Goal: Download file/media

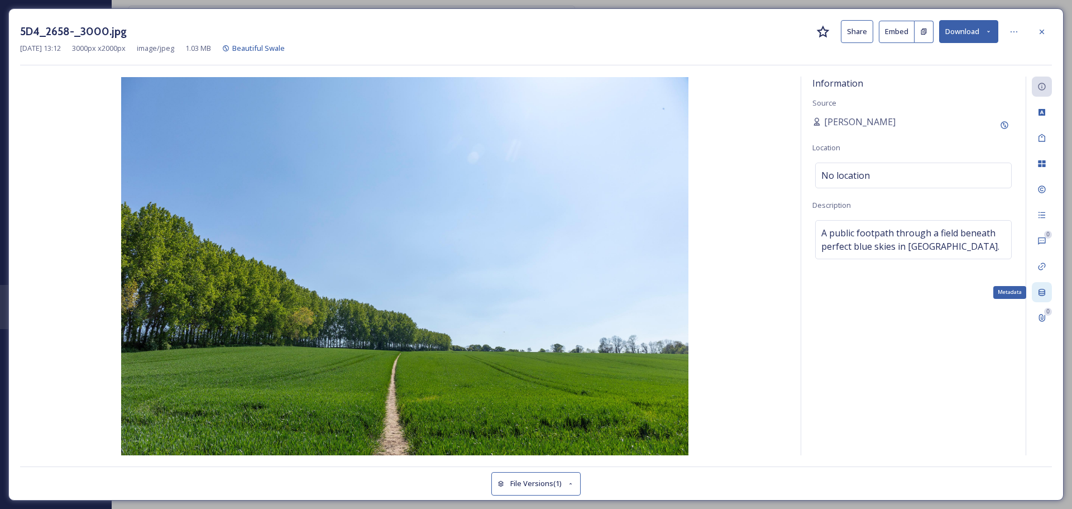
click at [1035, 291] on div "Metadata" at bounding box center [1042, 292] width 20 height 20
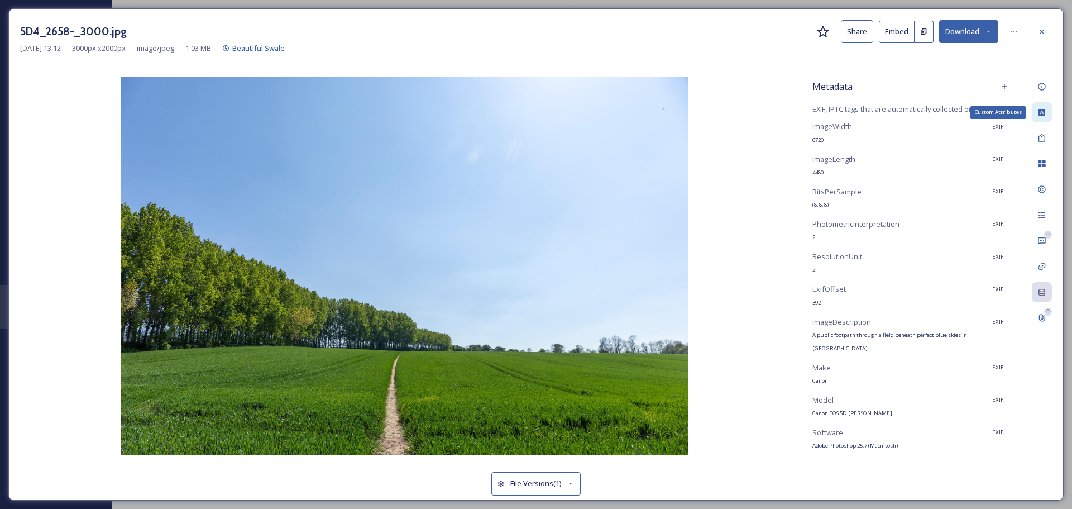
click at [1042, 113] on icon at bounding box center [1041, 112] width 9 height 9
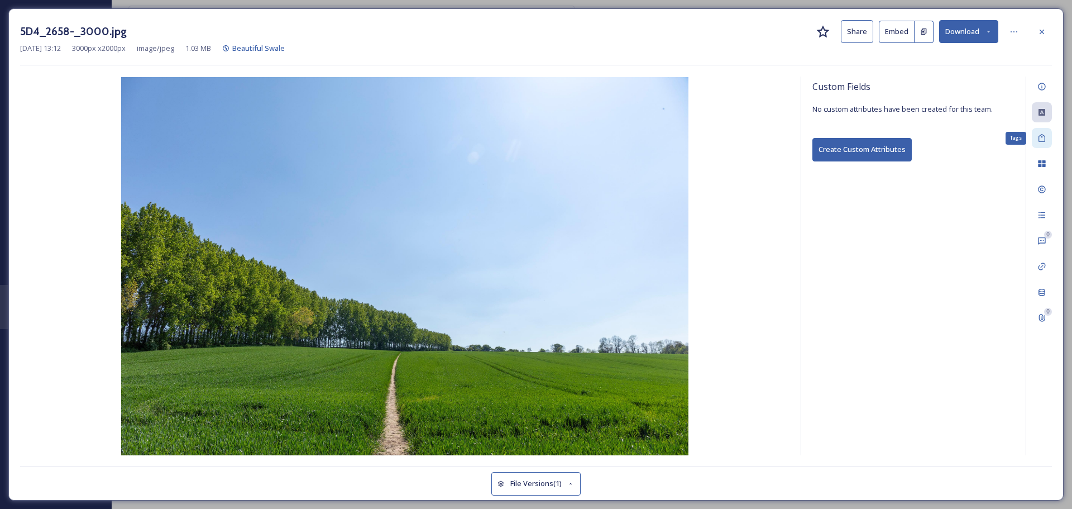
click at [1042, 140] on icon at bounding box center [1041, 137] width 9 height 9
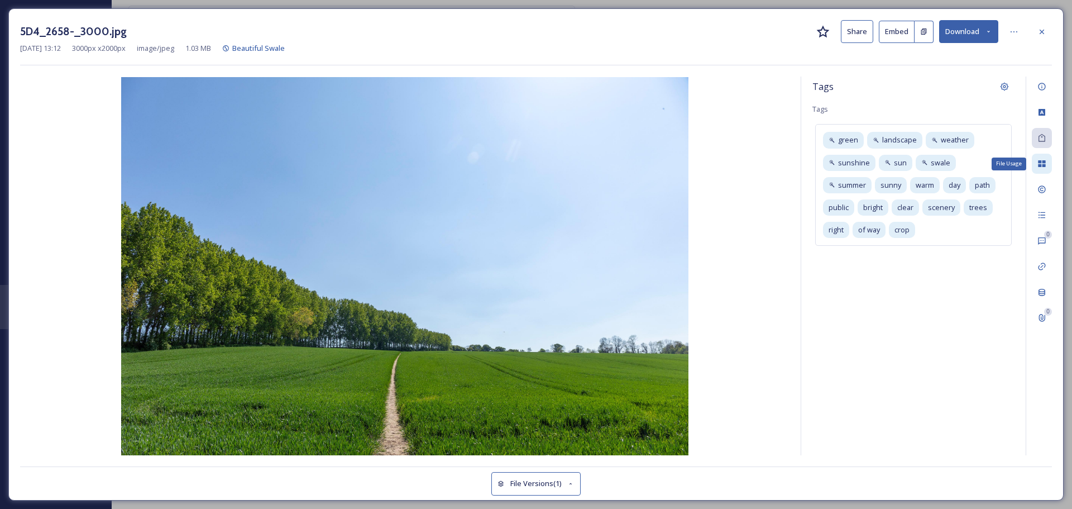
click at [1038, 162] on icon at bounding box center [1041, 163] width 9 height 9
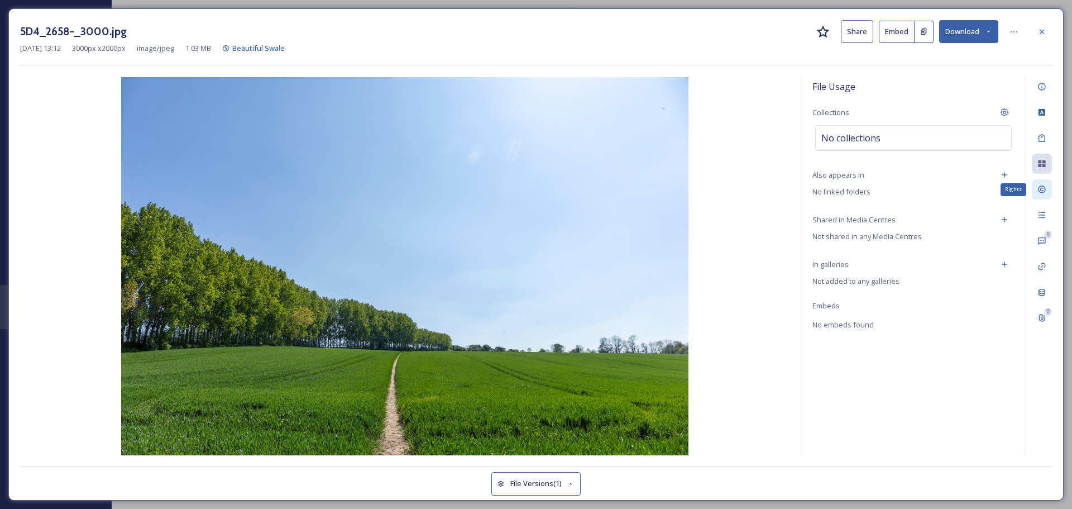
click at [1040, 188] on icon at bounding box center [1041, 189] width 9 height 9
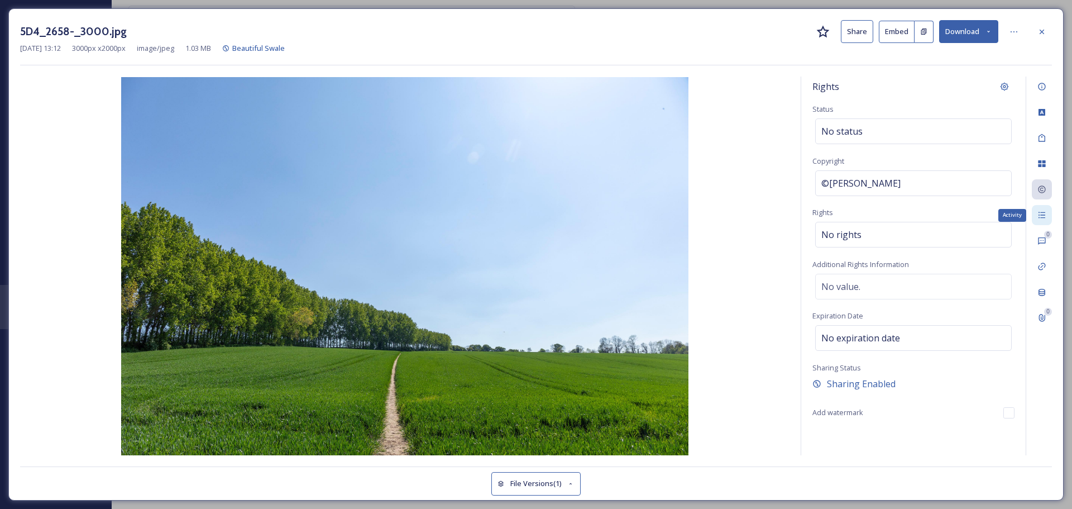
click at [1040, 210] on div "Activity" at bounding box center [1042, 215] width 20 height 20
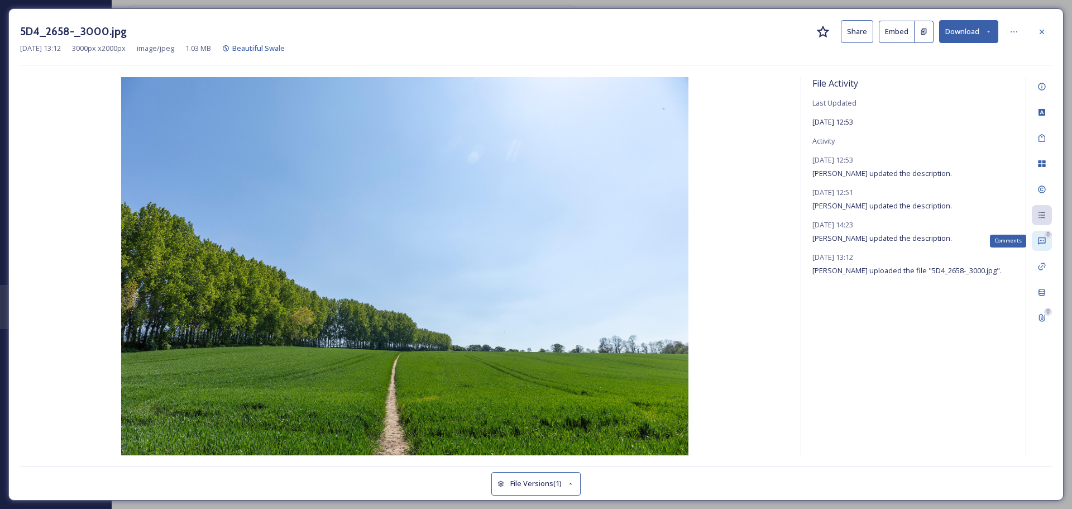
click at [1040, 237] on icon at bounding box center [1041, 240] width 9 height 9
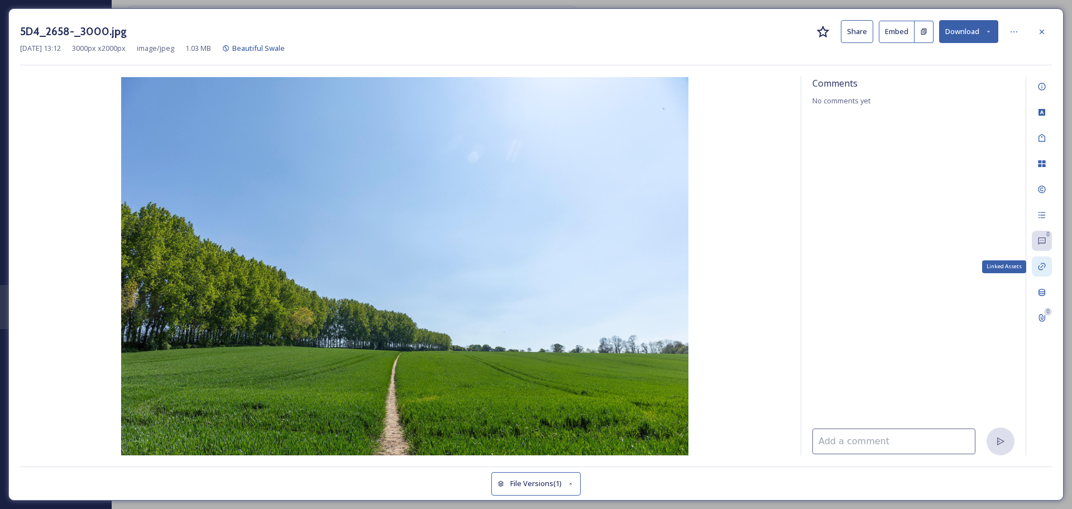
click at [1045, 267] on icon at bounding box center [1041, 266] width 9 height 9
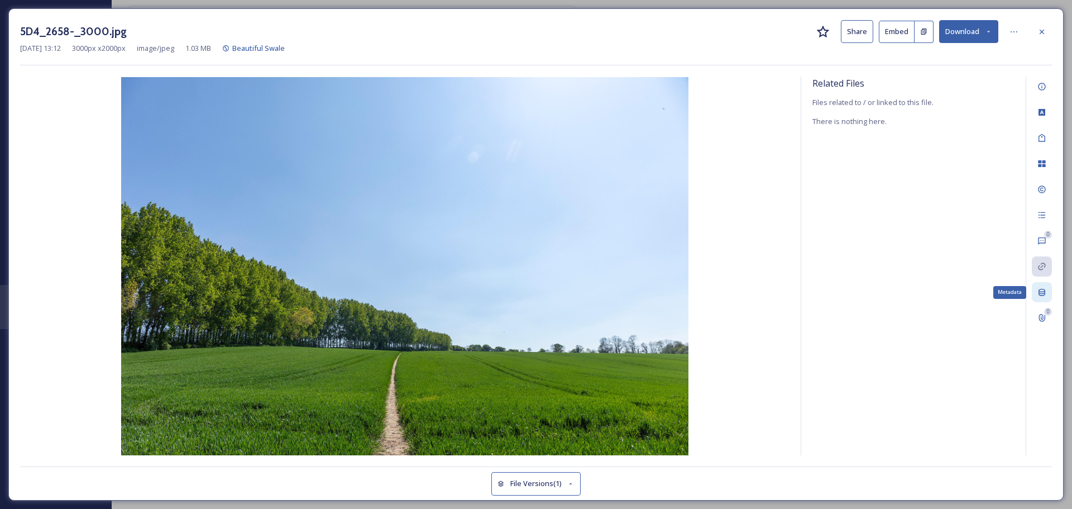
click at [1044, 294] on icon at bounding box center [1041, 292] width 9 height 9
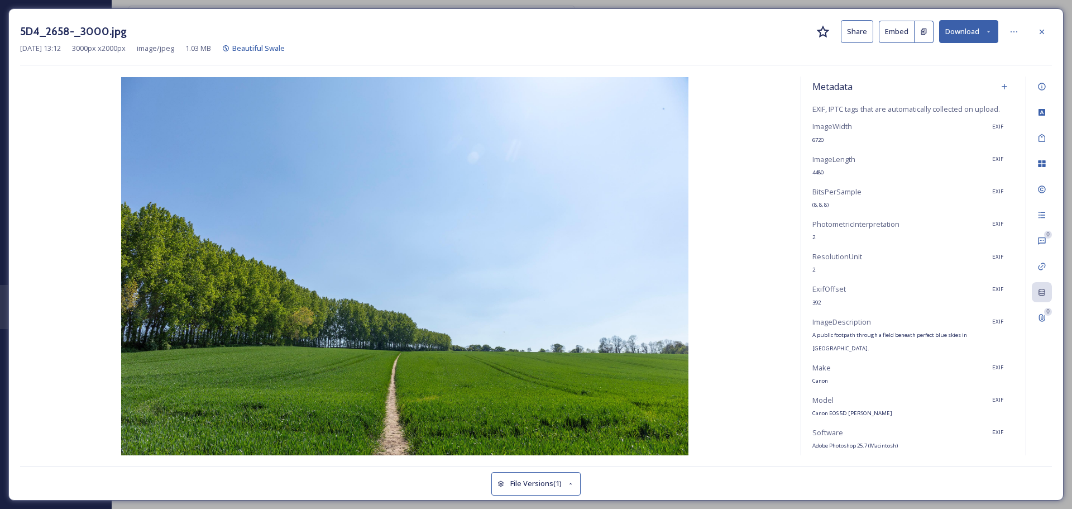
click at [980, 28] on button "Download" at bounding box center [968, 31] width 59 height 23
click at [924, 60] on span "Download Original (3000 x 2000)" at bounding box center [940, 57] width 106 height 11
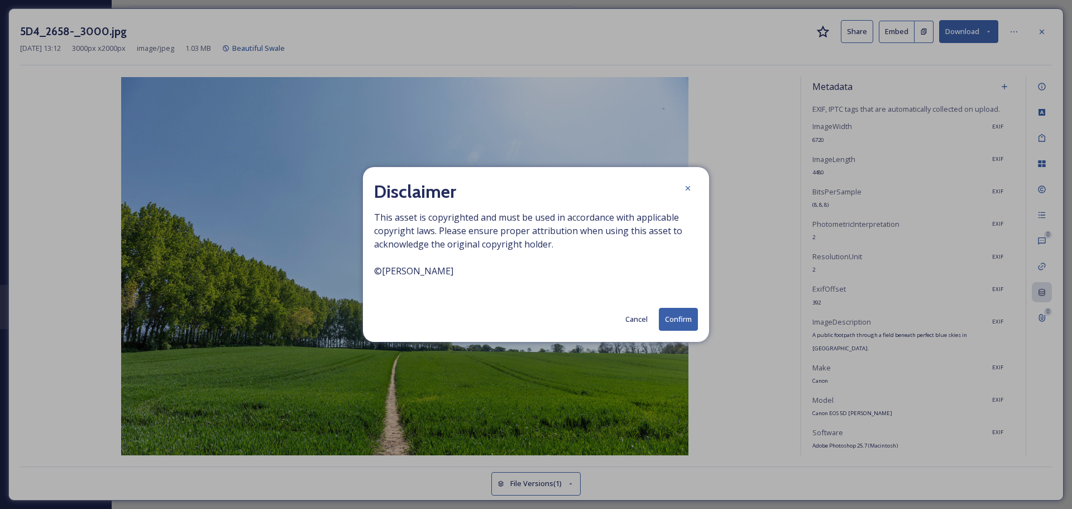
click at [686, 324] on button "Confirm" at bounding box center [678, 319] width 39 height 23
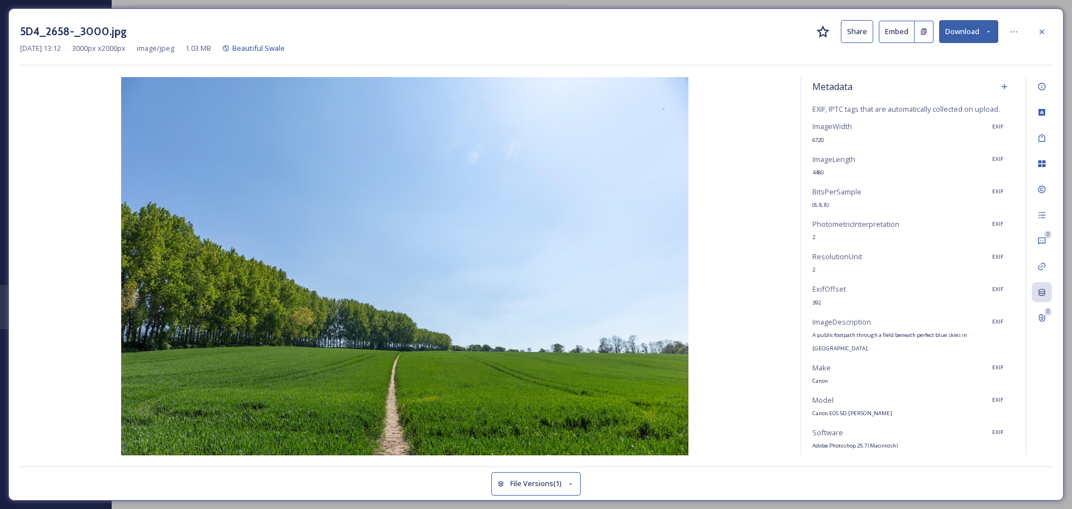
click at [686, 42] on div "5D4_2658-_3000.jpg Share Embed Download" at bounding box center [536, 31] width 1032 height 23
click at [694, 298] on img at bounding box center [404, 266] width 769 height 378
click at [1042, 30] on icon at bounding box center [1041, 31] width 9 height 9
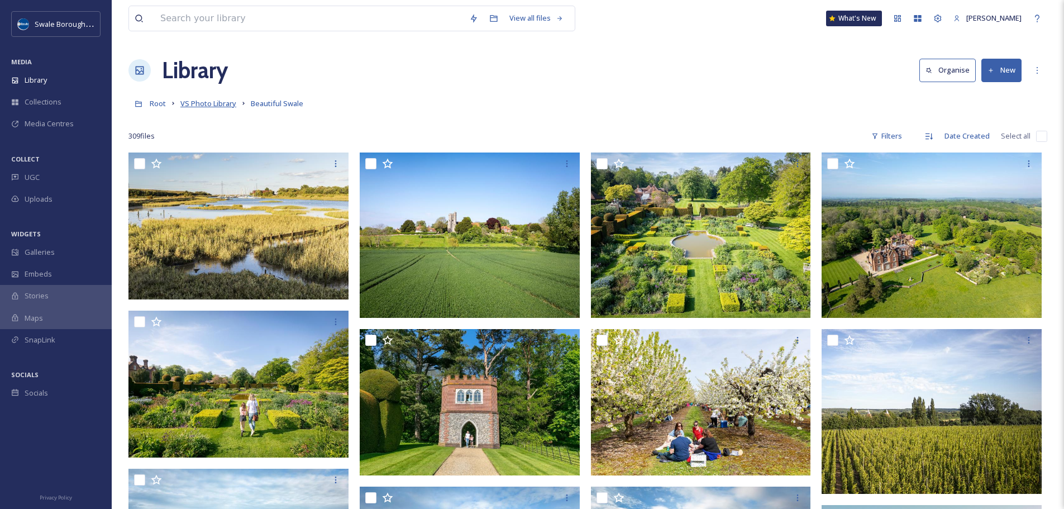
click at [210, 106] on span "VS Photo Library" at bounding box center [208, 103] width 56 height 10
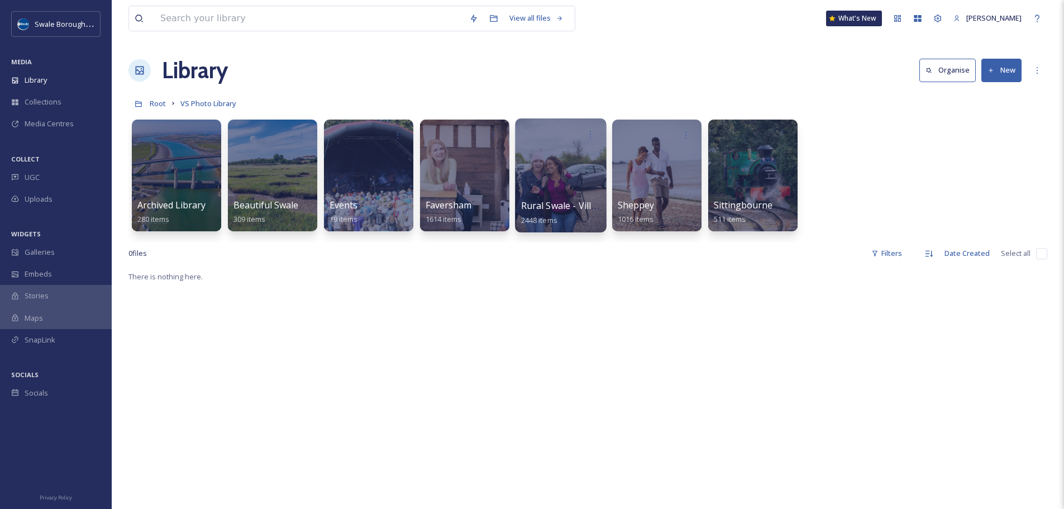
click at [565, 192] on div at bounding box center [560, 175] width 91 height 114
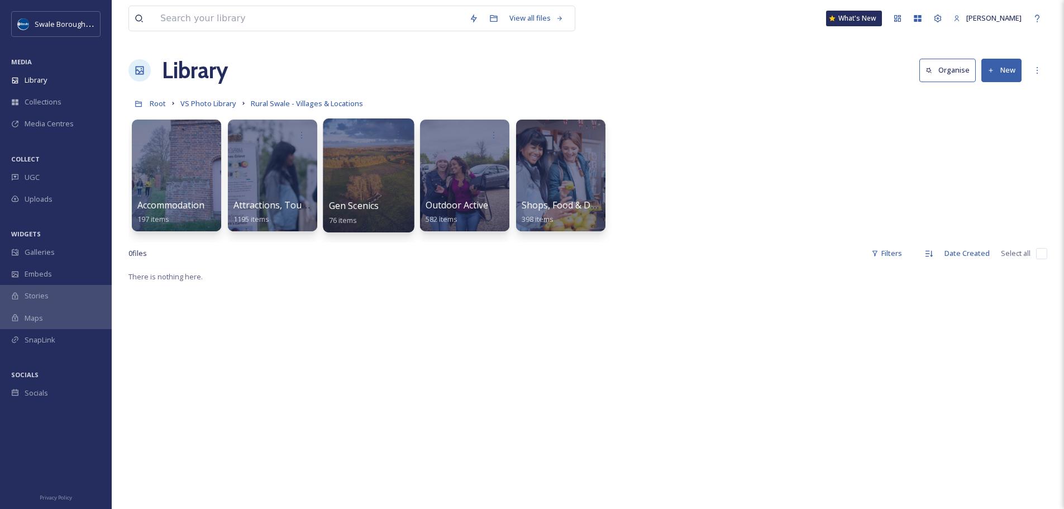
click at [396, 174] on div at bounding box center [368, 175] width 91 height 114
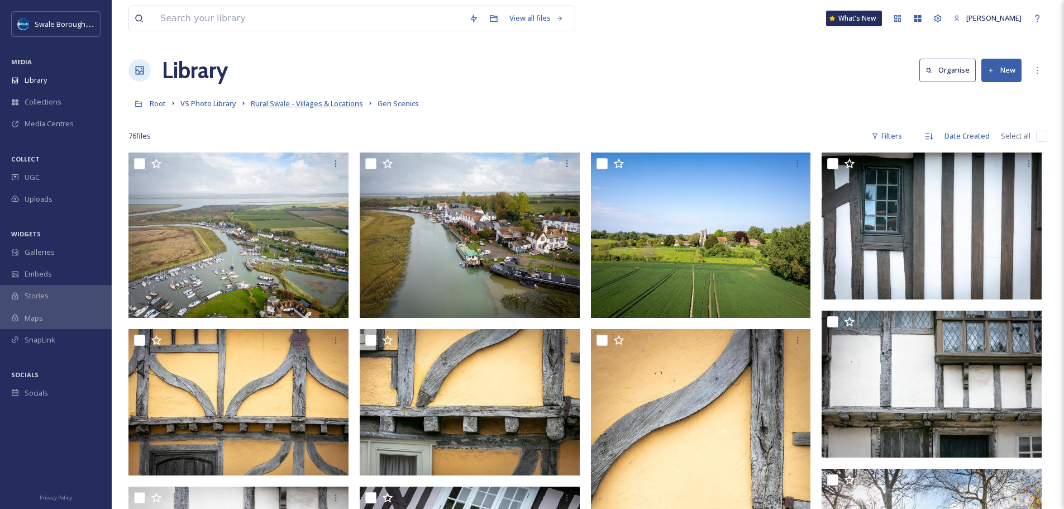
click at [329, 106] on span "Rural Swale - Villages & Locations" at bounding box center [307, 103] width 112 height 10
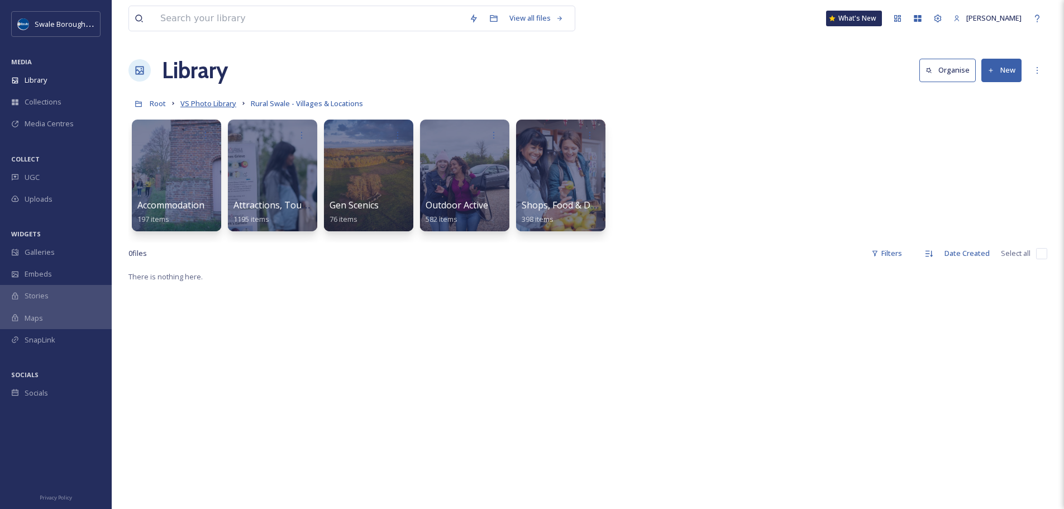
click at [215, 106] on span "VS Photo Library" at bounding box center [208, 103] width 56 height 10
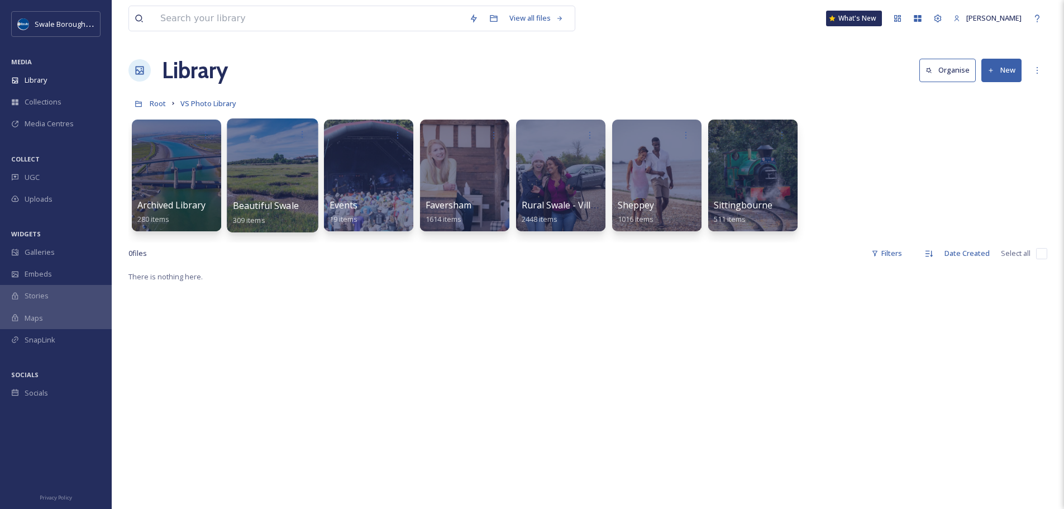
drag, startPoint x: 259, startPoint y: 200, endPoint x: 334, endPoint y: 237, distance: 84.2
click at [260, 199] on div "Beautiful Swale 309 items" at bounding box center [273, 213] width 80 height 28
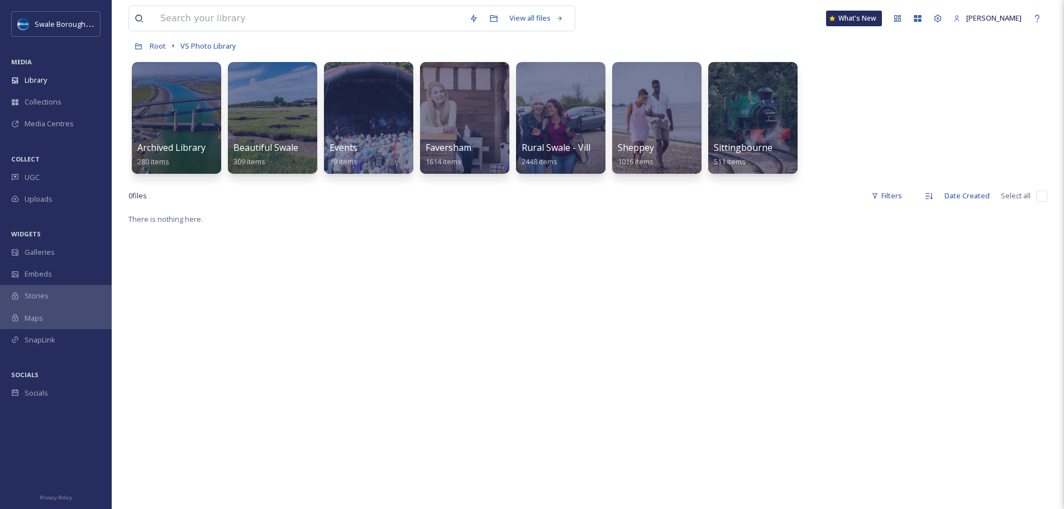
scroll to position [112, 0]
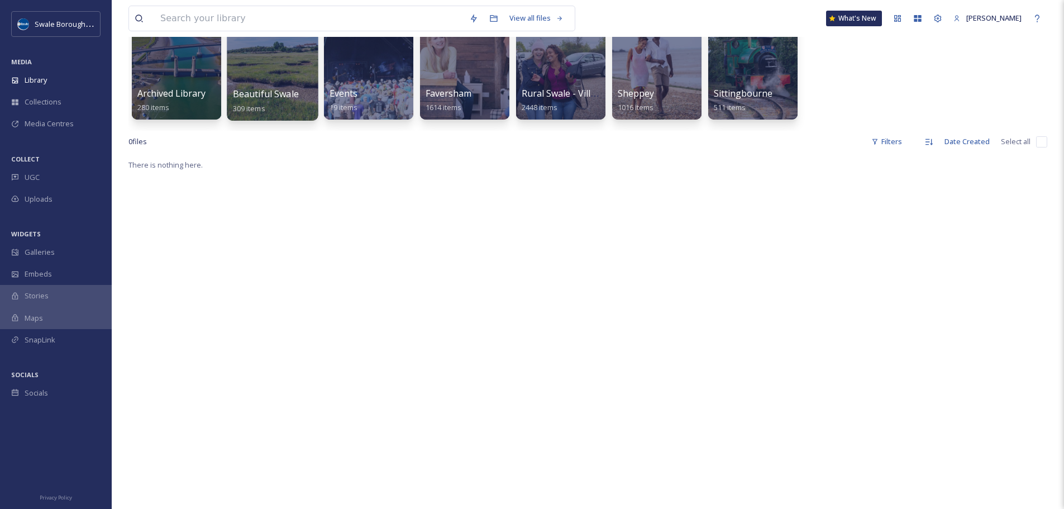
click at [258, 102] on link "Beautiful Swale 309 items" at bounding box center [266, 101] width 66 height 25
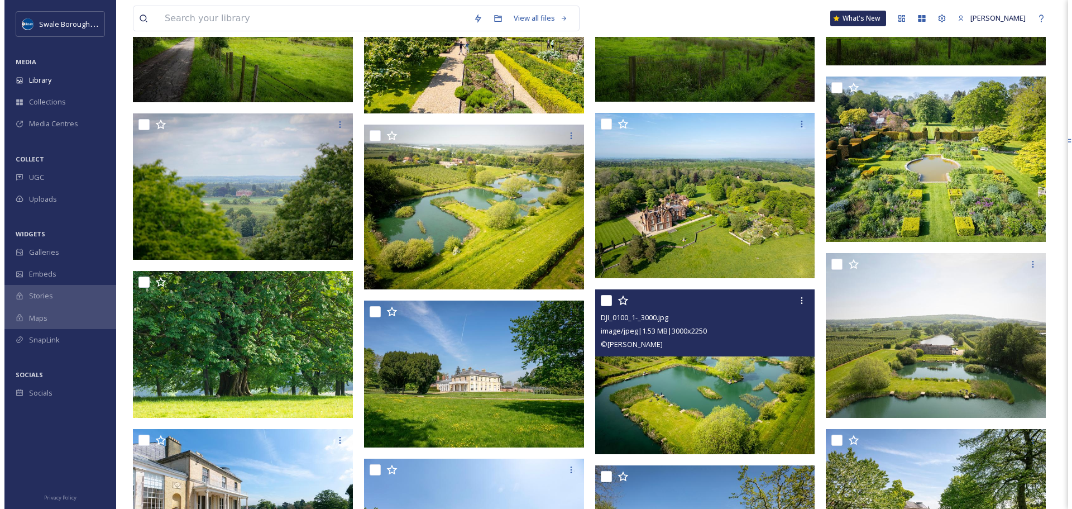
scroll to position [7248, 0]
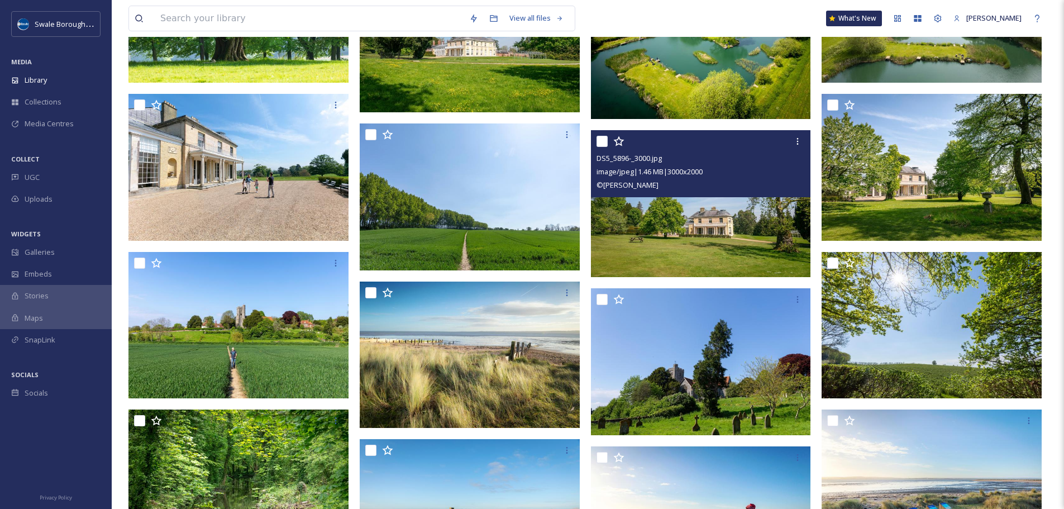
click at [669, 239] on img at bounding box center [701, 203] width 220 height 147
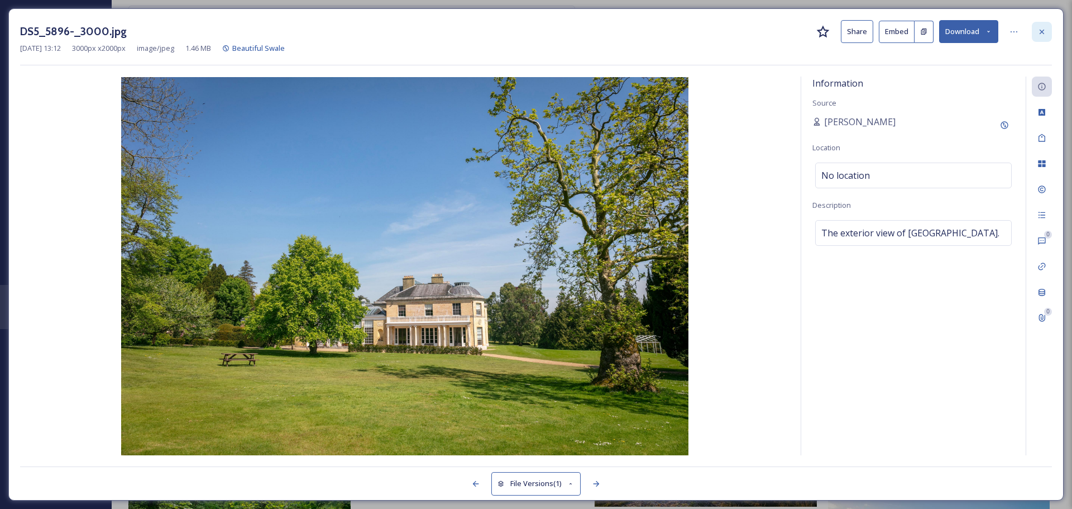
click at [1044, 32] on icon at bounding box center [1041, 31] width 9 height 9
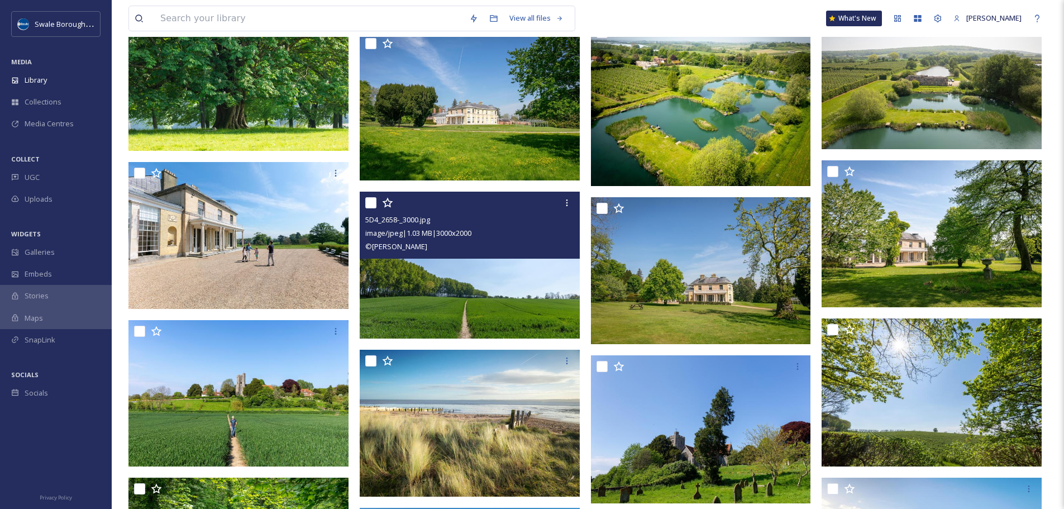
click at [481, 306] on img at bounding box center [470, 265] width 220 height 147
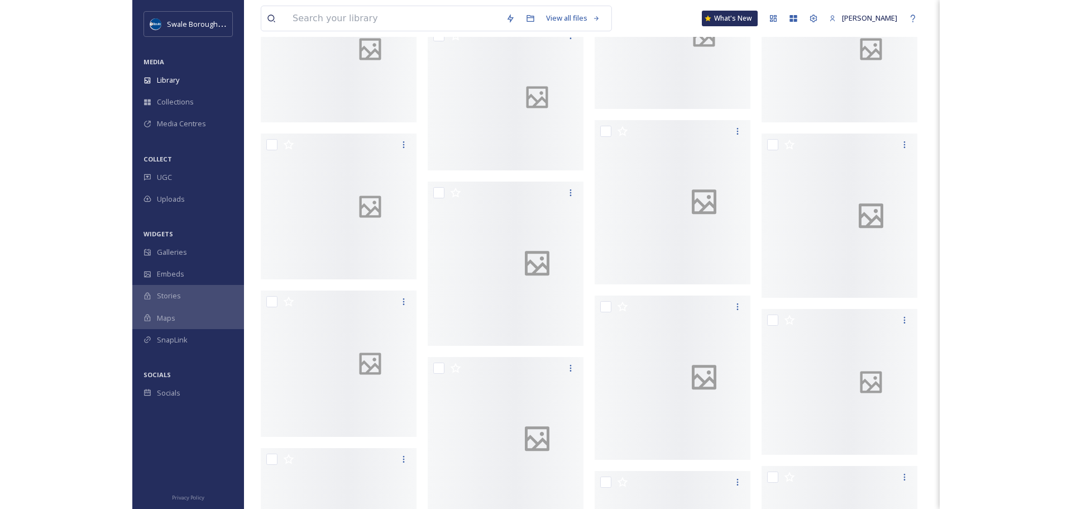
scroll to position [7181, 0]
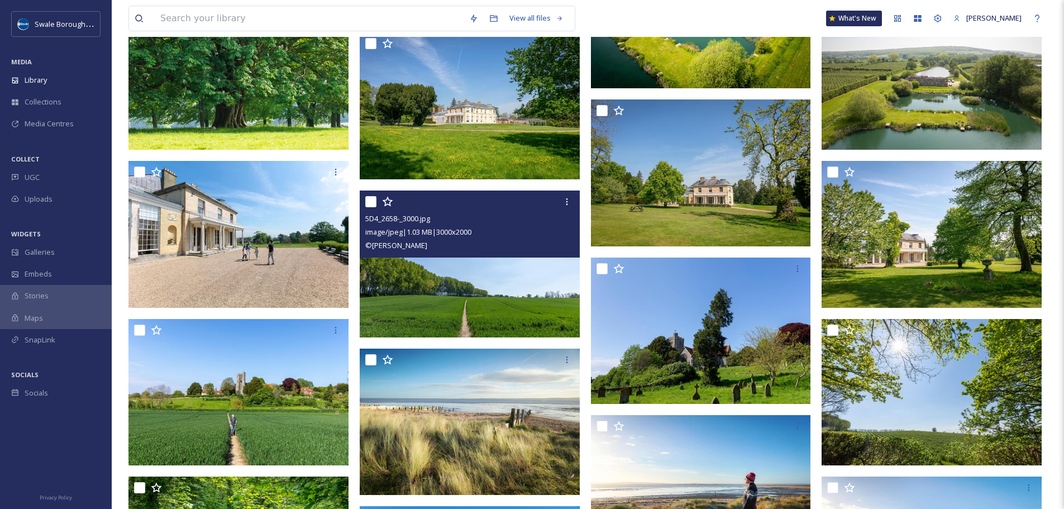
click at [458, 299] on img at bounding box center [470, 263] width 220 height 147
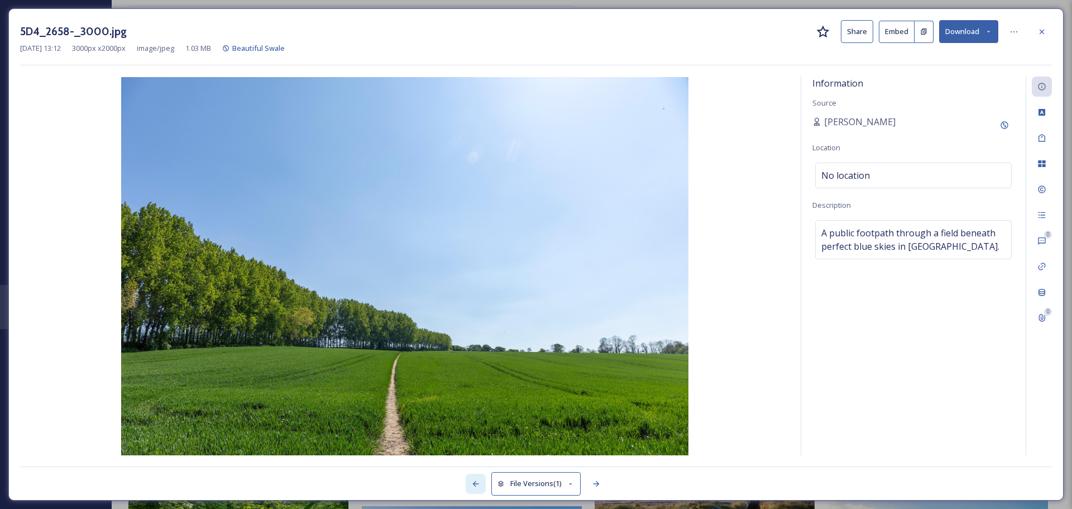
click at [481, 484] on div at bounding box center [476, 484] width 20 height 20
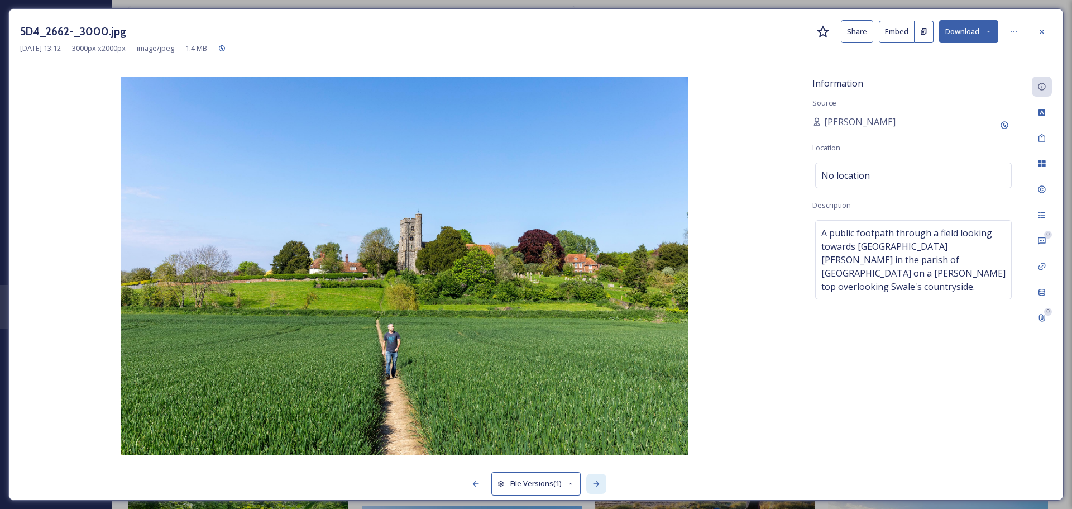
click at [595, 482] on icon at bounding box center [596, 483] width 9 height 9
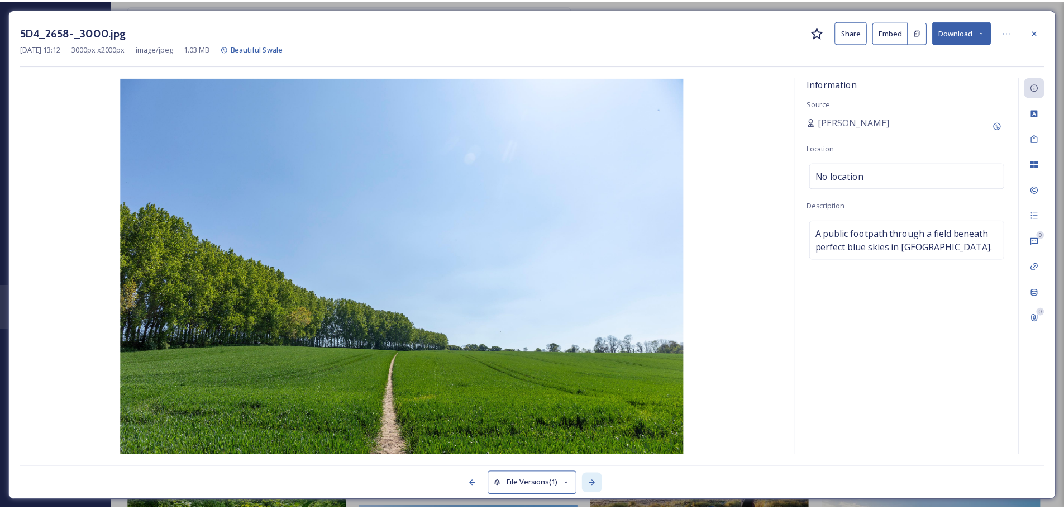
scroll to position [7248, 0]
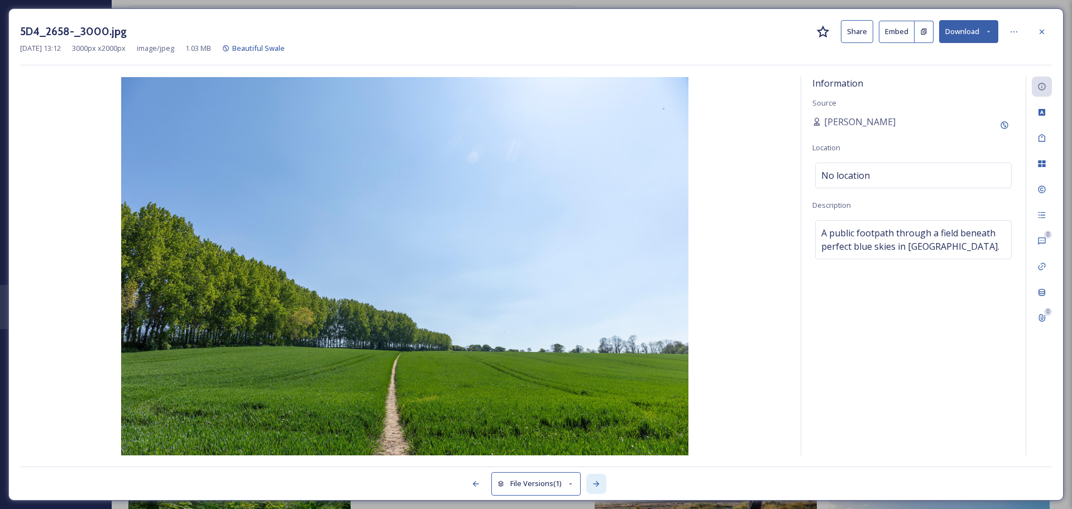
click at [595, 482] on icon at bounding box center [596, 483] width 9 height 9
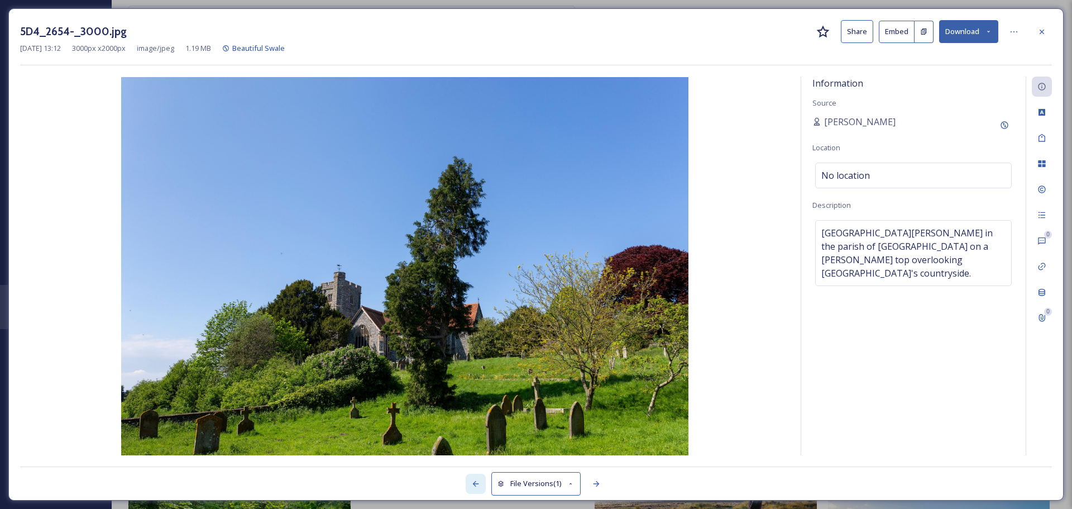
click at [468, 484] on div at bounding box center [476, 484] width 20 height 20
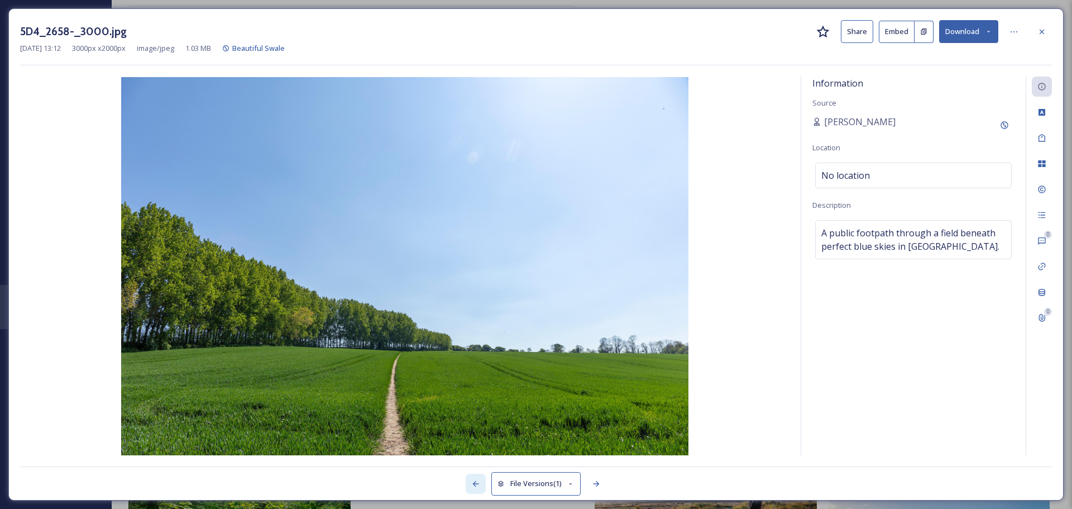
click at [468, 484] on div at bounding box center [476, 484] width 20 height 20
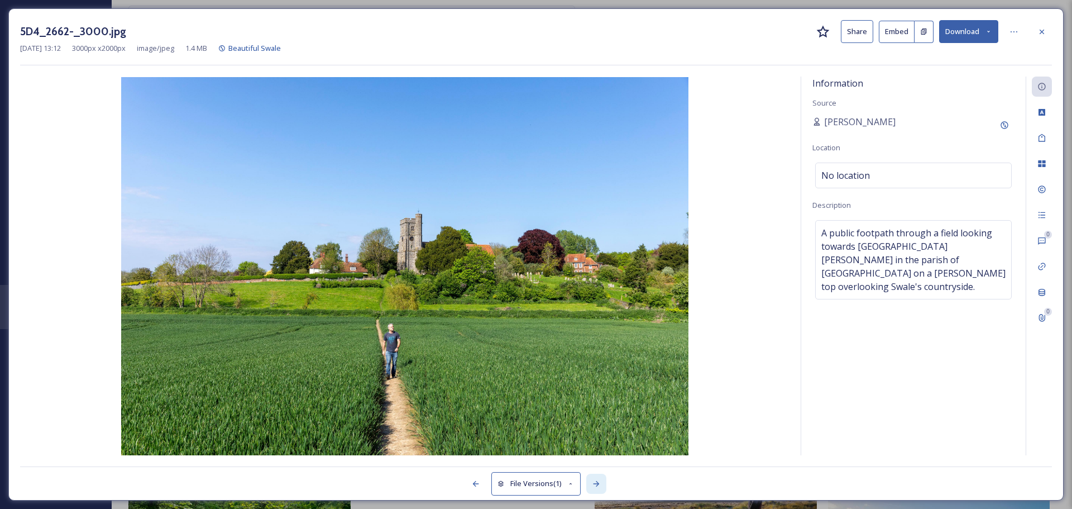
click at [596, 487] on icon at bounding box center [596, 483] width 9 height 9
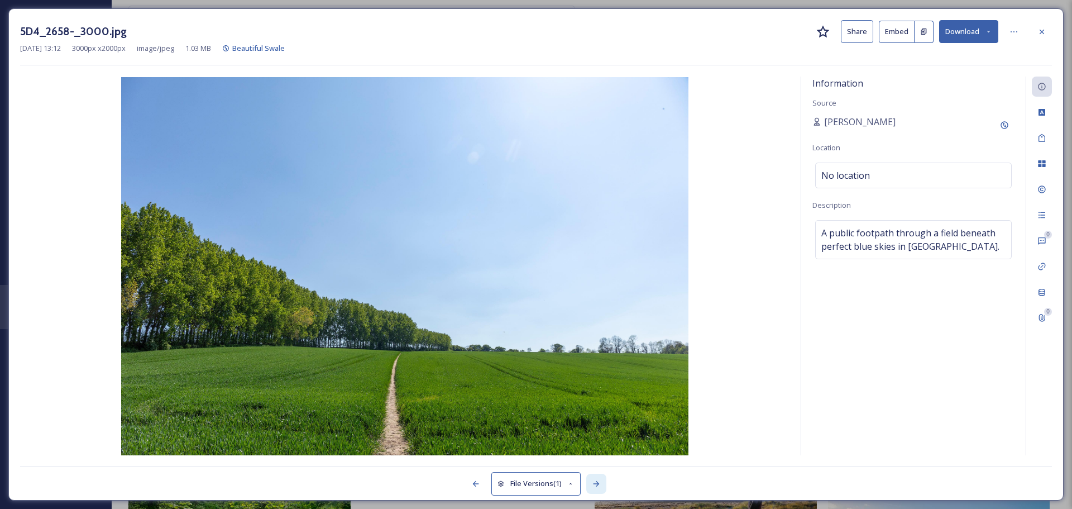
click at [598, 490] on div at bounding box center [596, 484] width 20 height 20
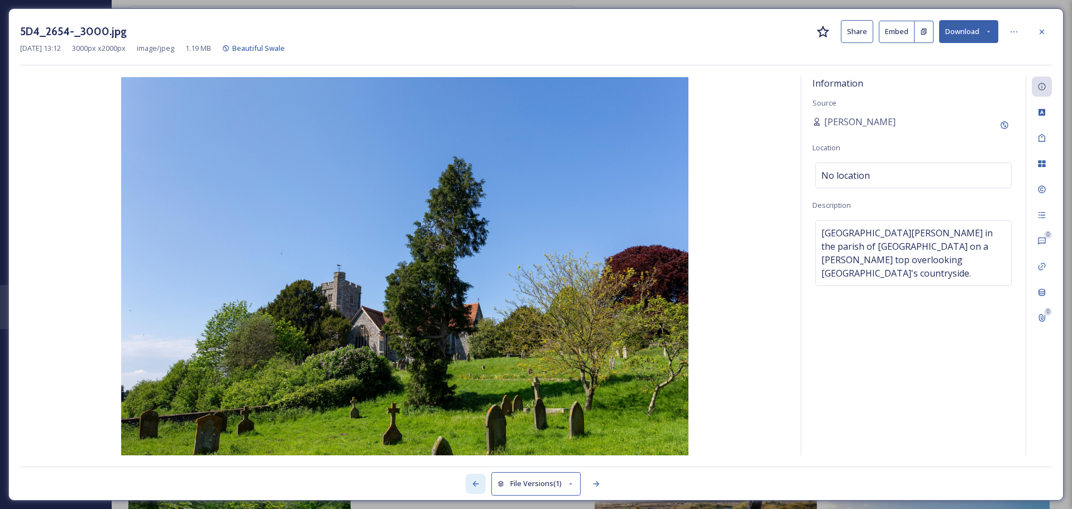
click at [471, 487] on icon at bounding box center [475, 483] width 9 height 9
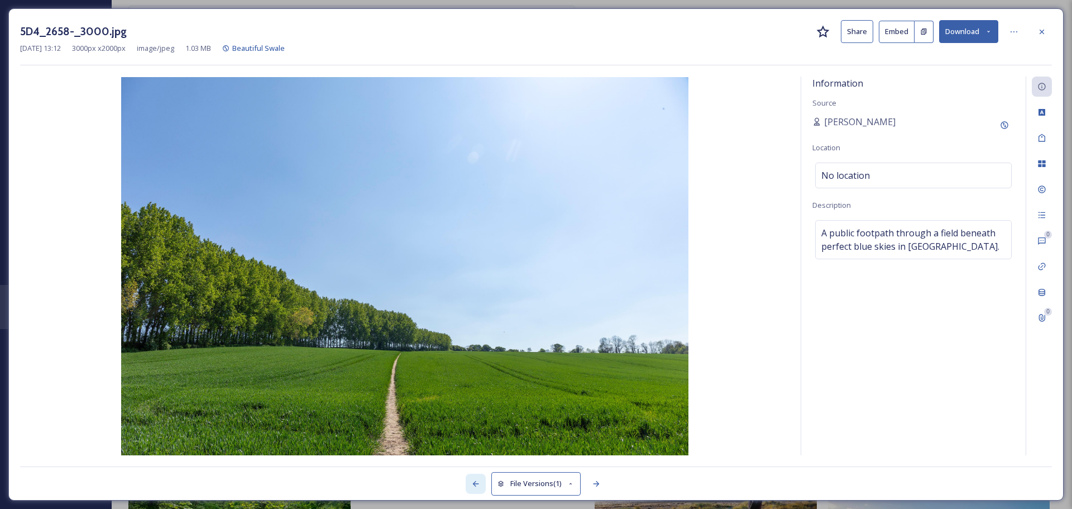
click at [473, 487] on icon at bounding box center [475, 483] width 9 height 9
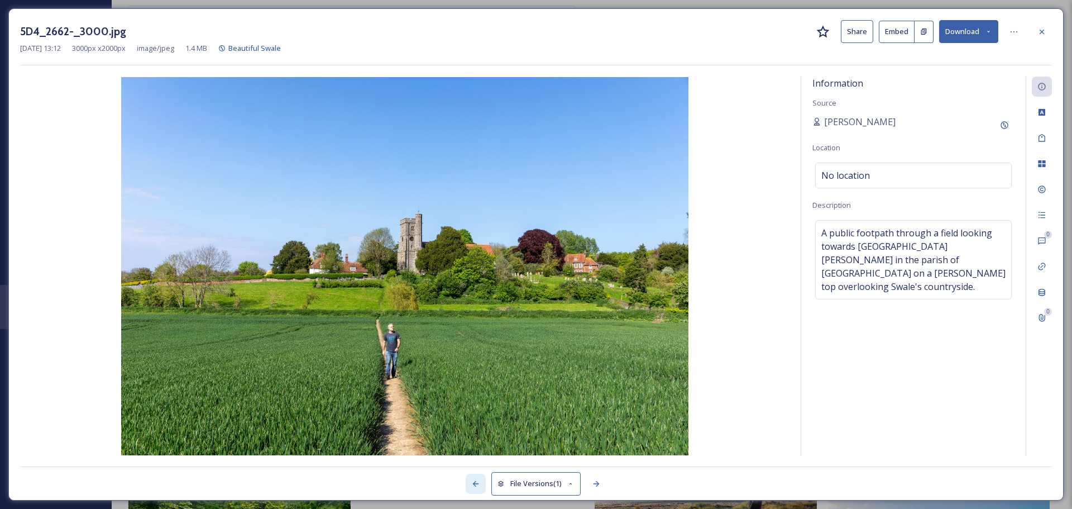
click at [473, 487] on icon at bounding box center [475, 483] width 9 height 9
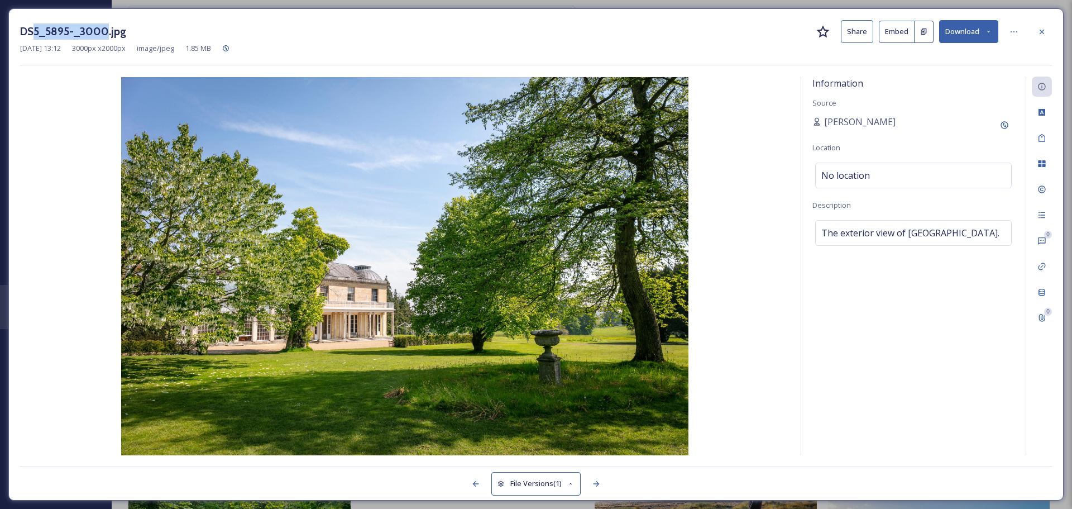
drag, startPoint x: 33, startPoint y: 31, endPoint x: 109, endPoint y: 42, distance: 76.8
click at [109, 42] on div "DS5_5895-_3000.jpg Share Embed Download" at bounding box center [536, 31] width 1032 height 23
click at [599, 487] on icon at bounding box center [596, 483] width 9 height 9
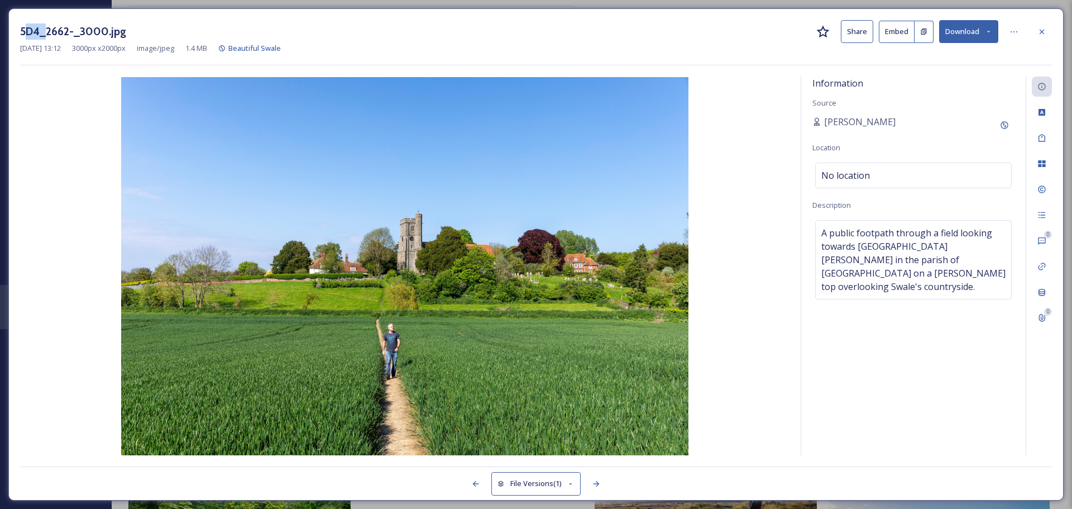
drag, startPoint x: 26, startPoint y: 31, endPoint x: 129, endPoint y: 99, distance: 123.6
click at [45, 33] on h3 "5D4_2662-_3000.jpg" at bounding box center [73, 31] width 106 height 16
click at [601, 488] on div at bounding box center [596, 484] width 20 height 20
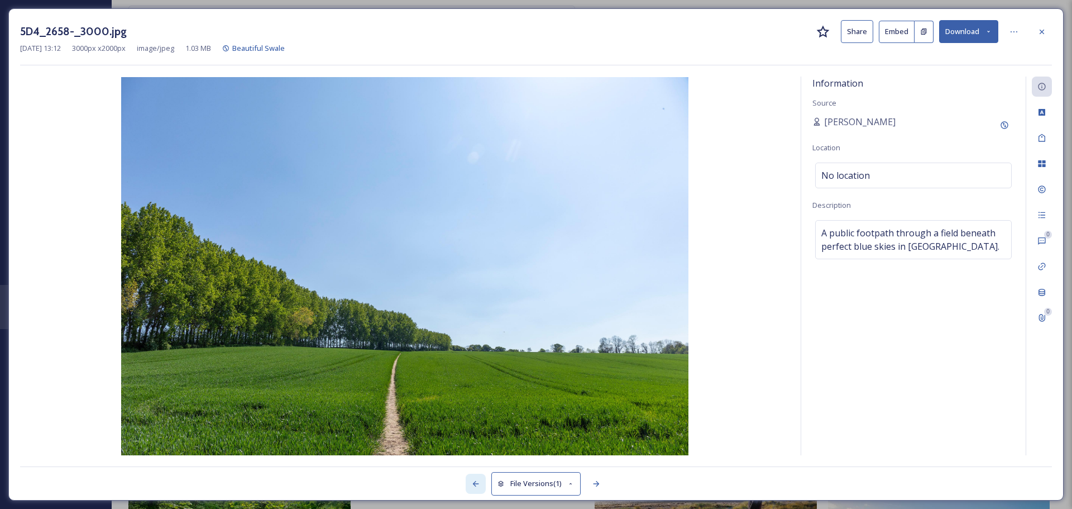
click at [476, 486] on icon at bounding box center [475, 483] width 9 height 9
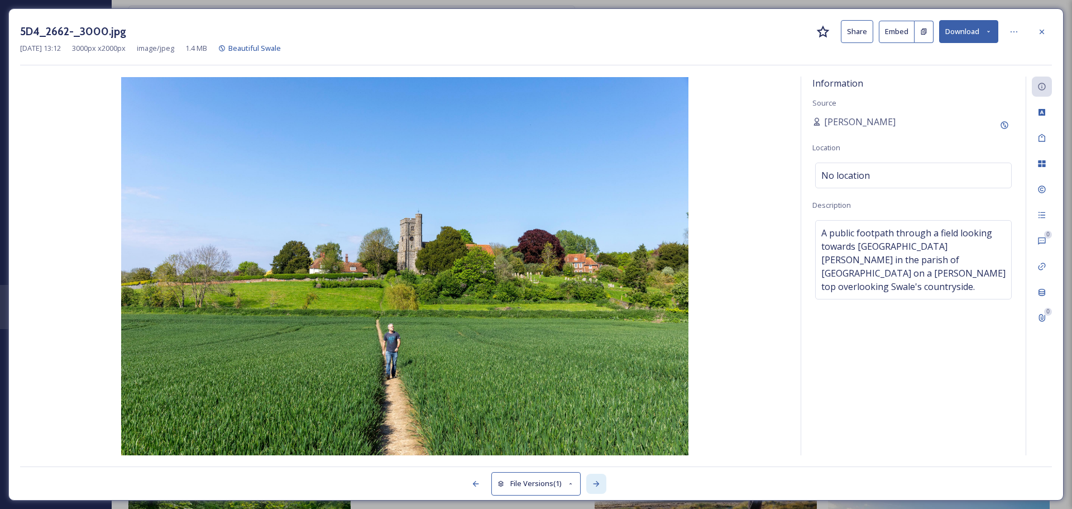
click at [600, 486] on icon at bounding box center [596, 483] width 9 height 9
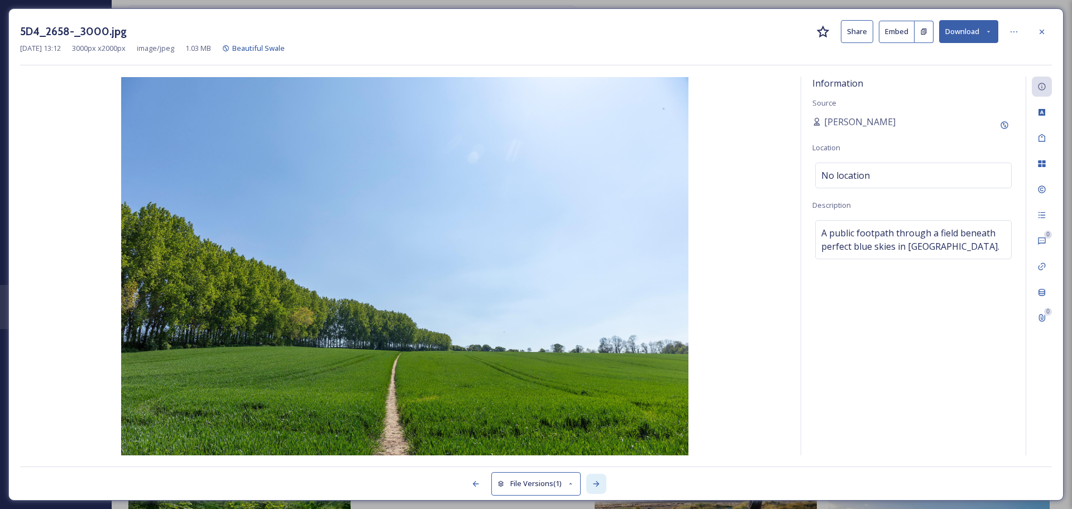
click at [600, 486] on icon at bounding box center [596, 483] width 9 height 9
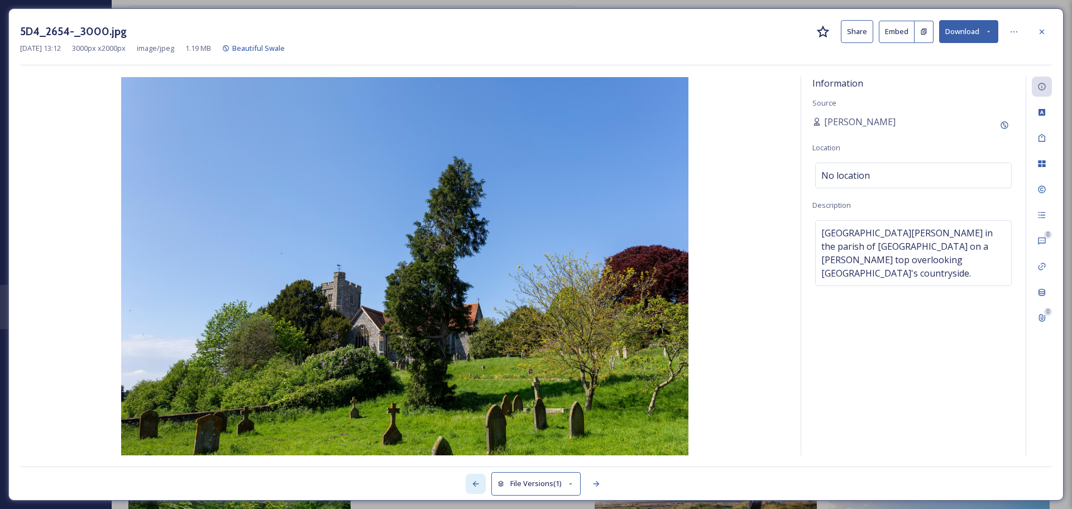
click at [475, 483] on icon at bounding box center [475, 483] width 9 height 9
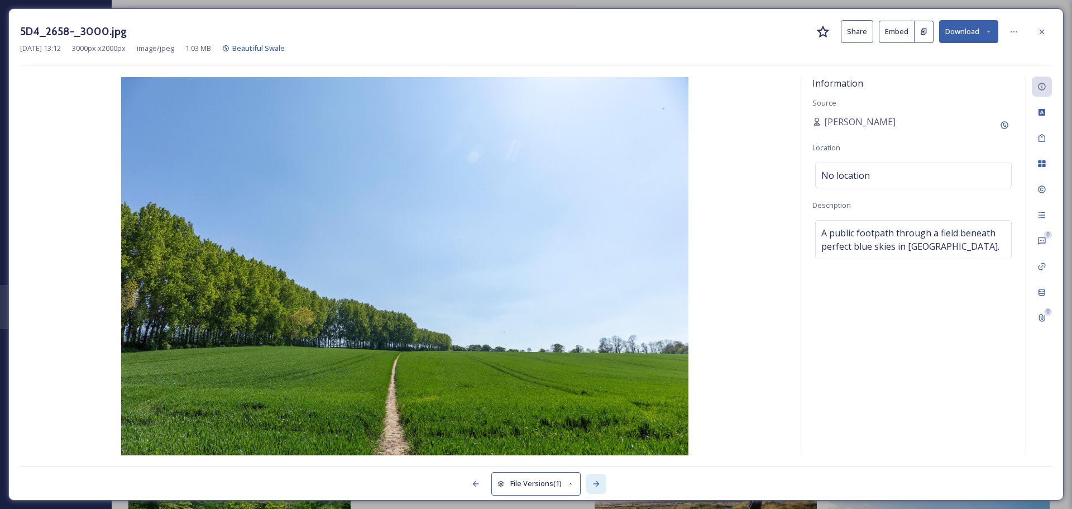
click at [600, 483] on icon at bounding box center [596, 483] width 9 height 9
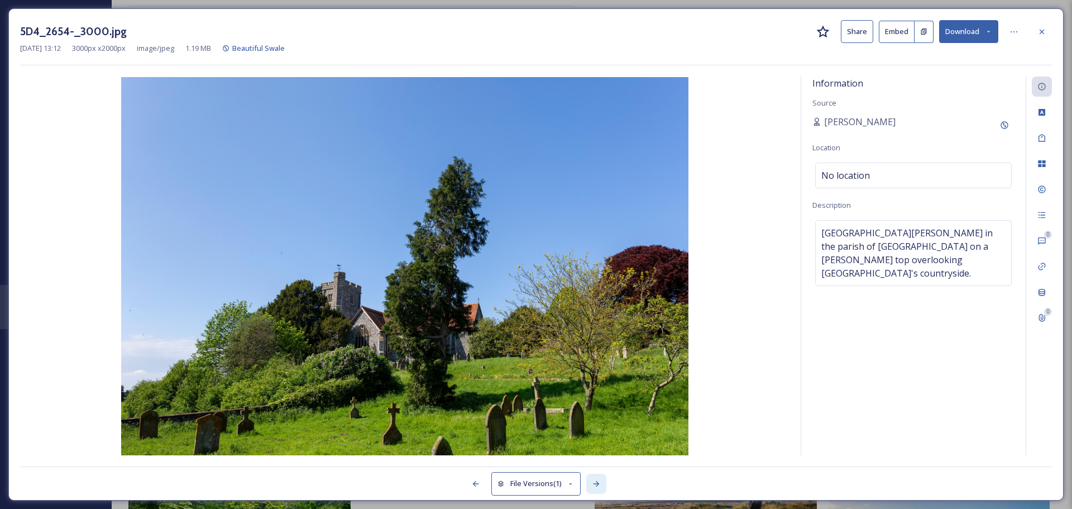
click at [600, 483] on icon at bounding box center [596, 483] width 9 height 9
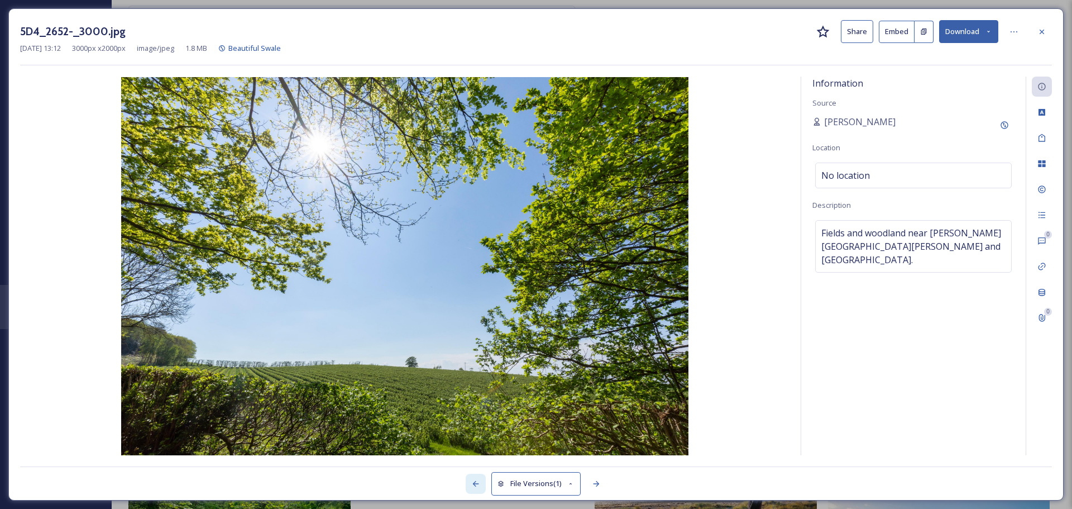
click at [480, 482] on div at bounding box center [476, 484] width 20 height 20
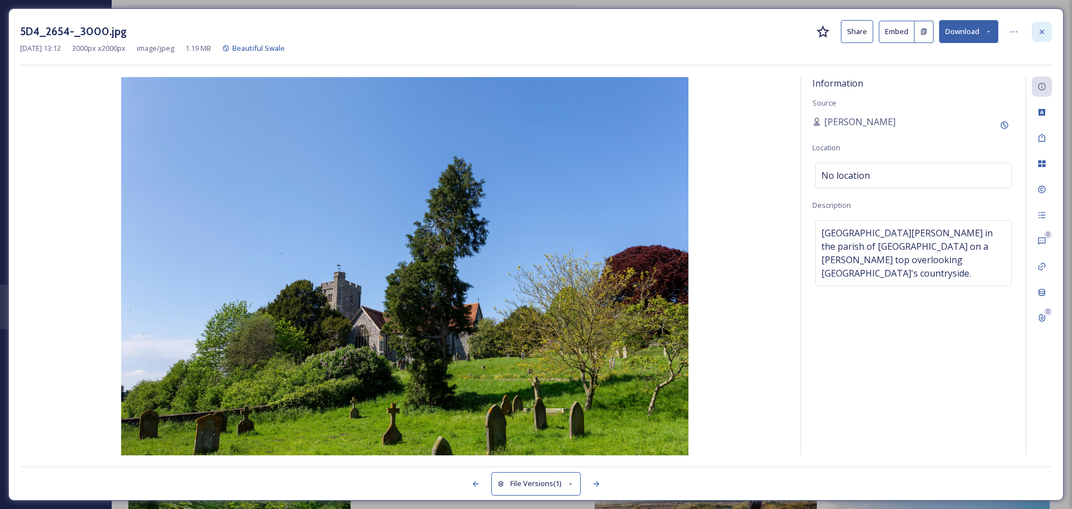
click at [1046, 32] on div at bounding box center [1042, 32] width 20 height 20
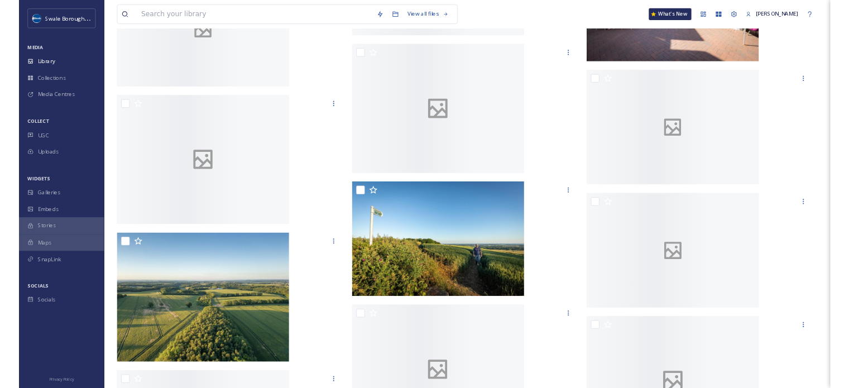
scroll to position [9601, 0]
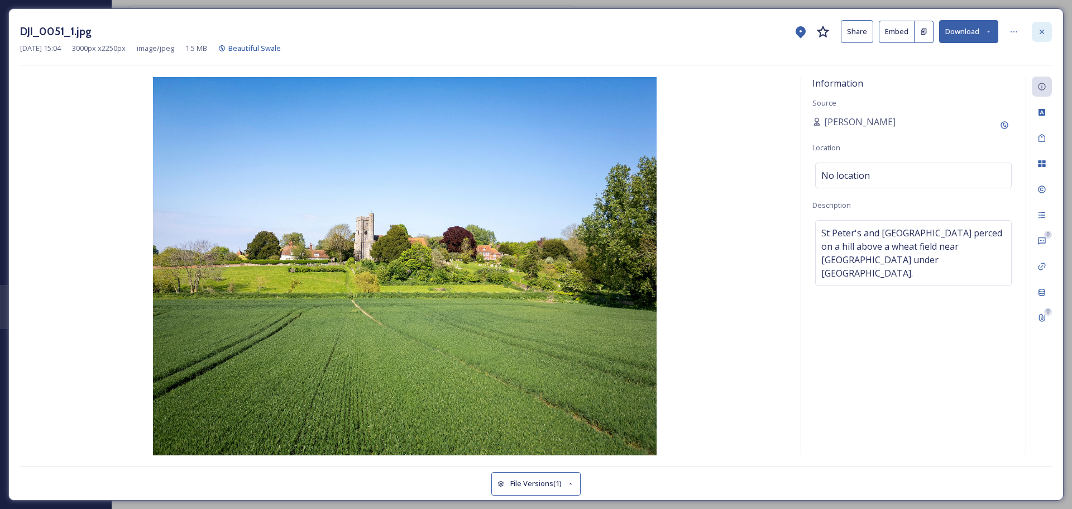
click at [1047, 28] on div at bounding box center [1042, 32] width 20 height 20
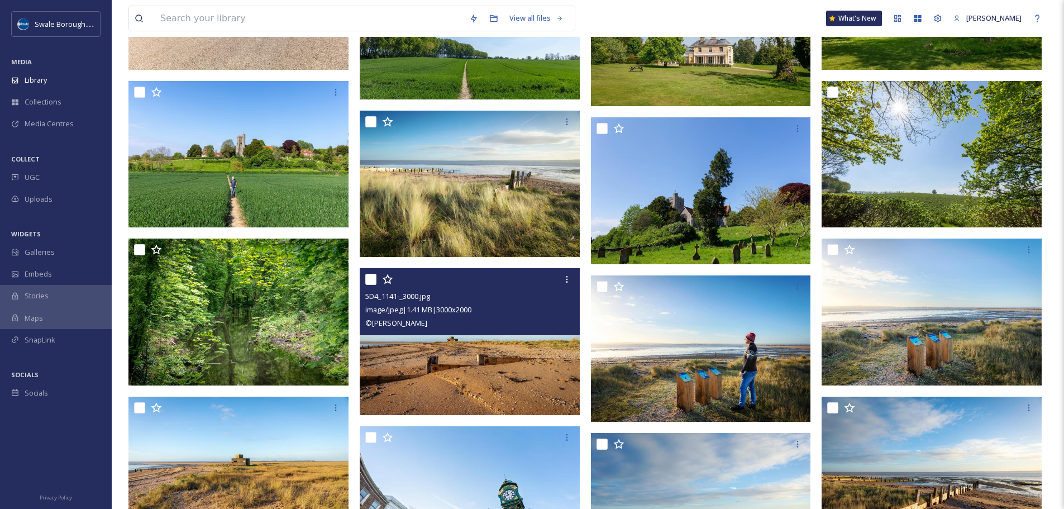
scroll to position [7419, 0]
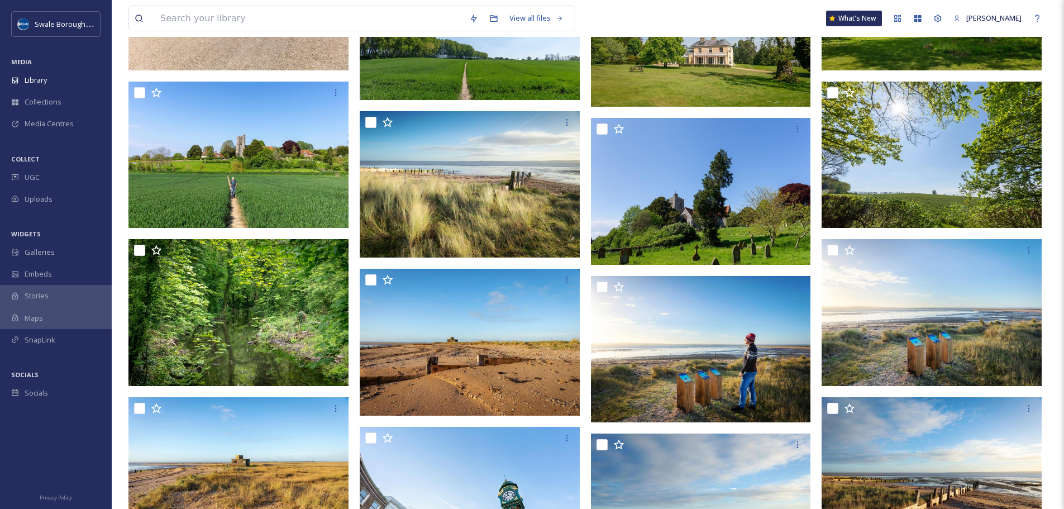
click at [504, 68] on img at bounding box center [470, 26] width 220 height 147
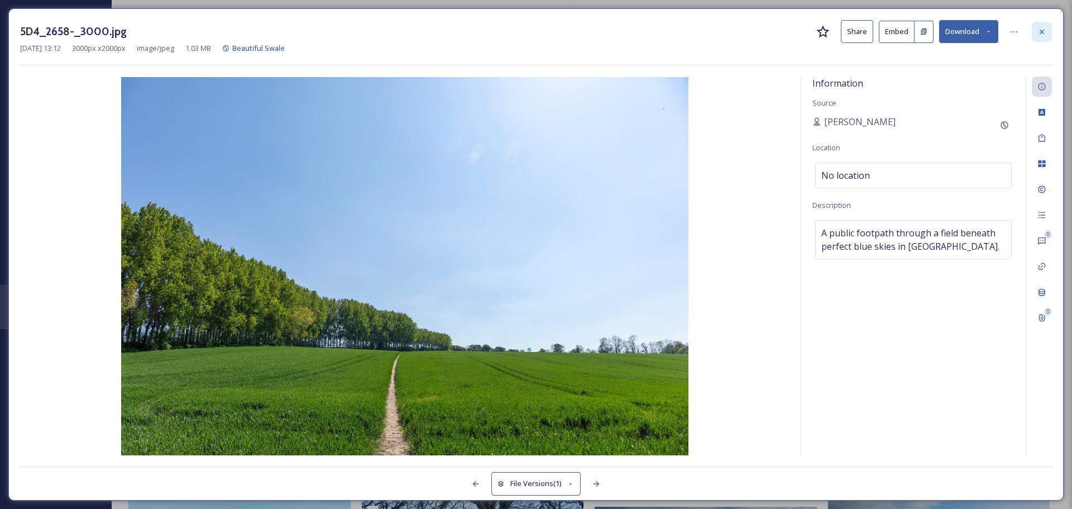
click at [1039, 36] on div at bounding box center [1042, 32] width 20 height 20
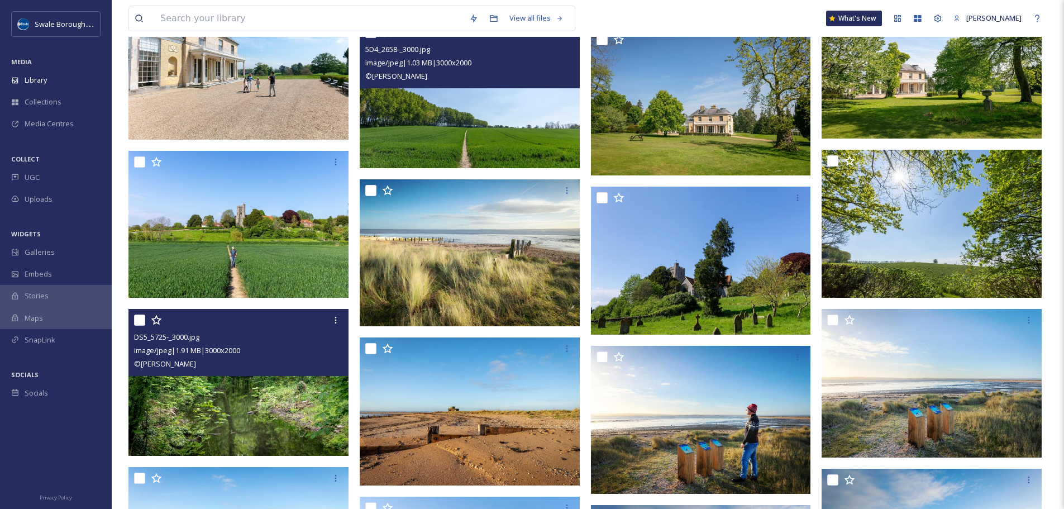
click at [190, 392] on img at bounding box center [238, 382] width 220 height 147
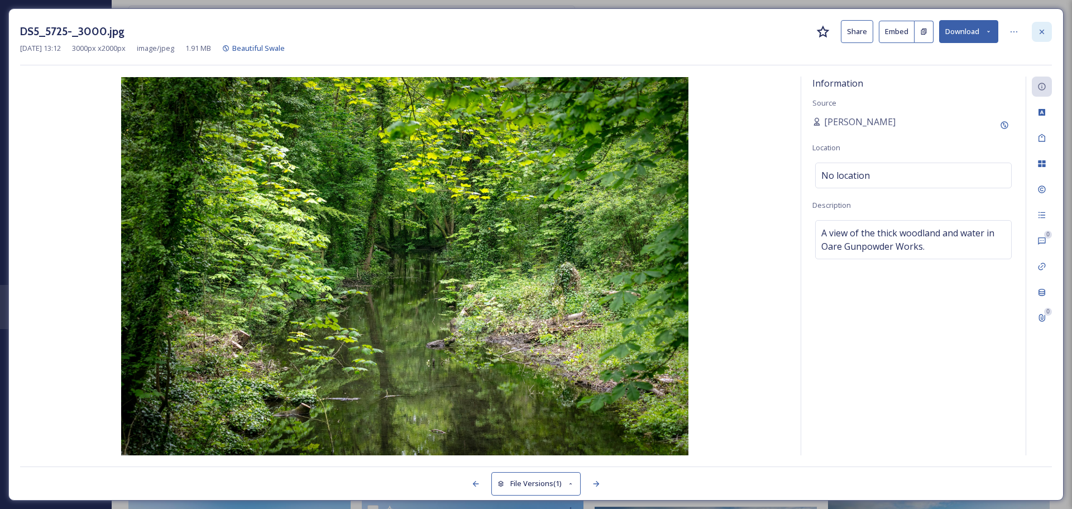
click at [1043, 32] on icon at bounding box center [1042, 31] width 4 height 4
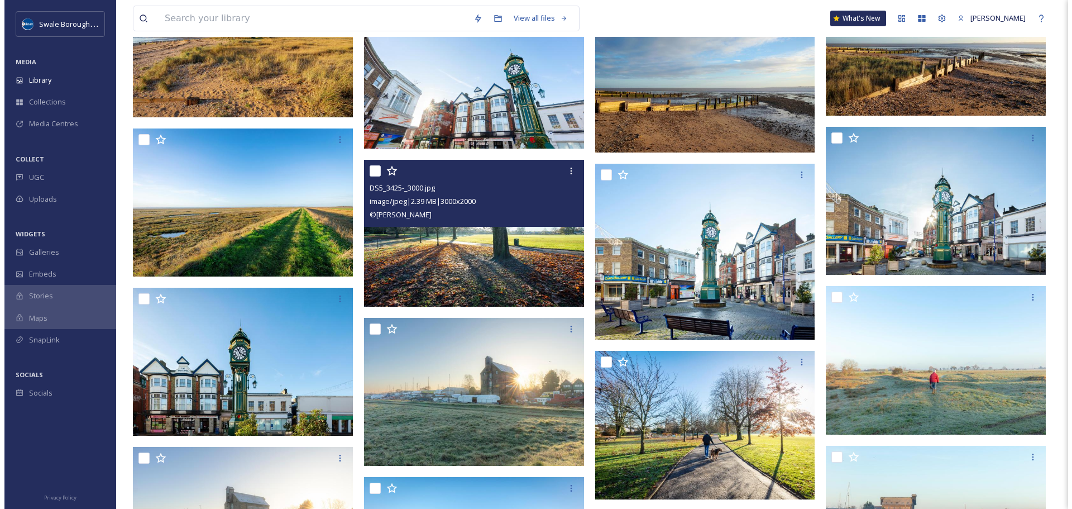
scroll to position [7921, 0]
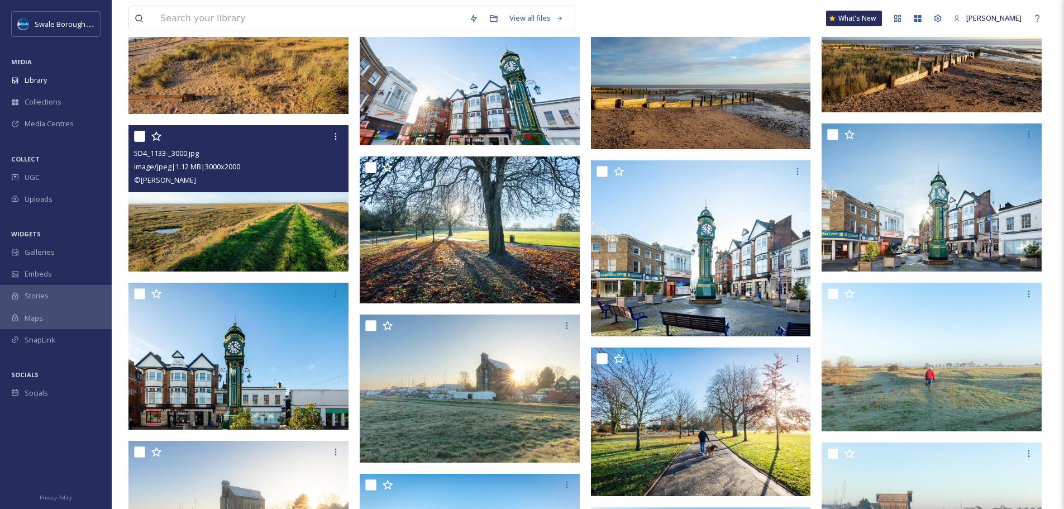
click at [243, 233] on img at bounding box center [238, 198] width 220 height 147
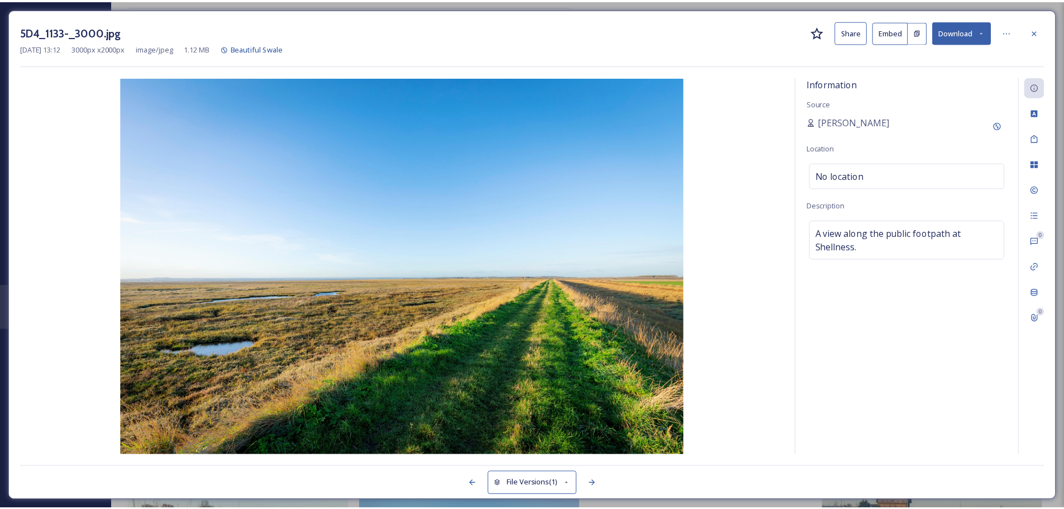
scroll to position [7923, 0]
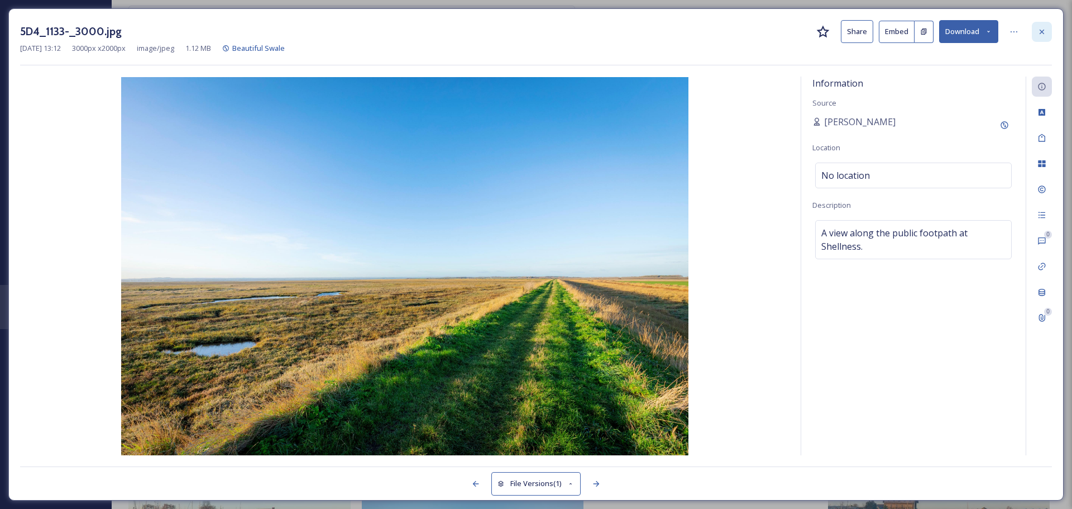
click at [1044, 31] on icon at bounding box center [1041, 31] width 9 height 9
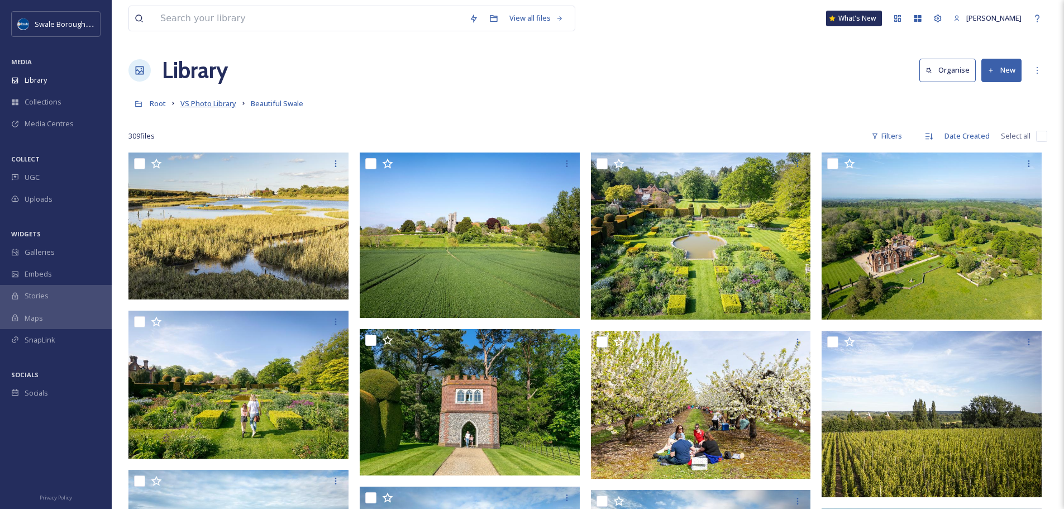
click at [220, 102] on span "VS Photo Library" at bounding box center [208, 103] width 56 height 10
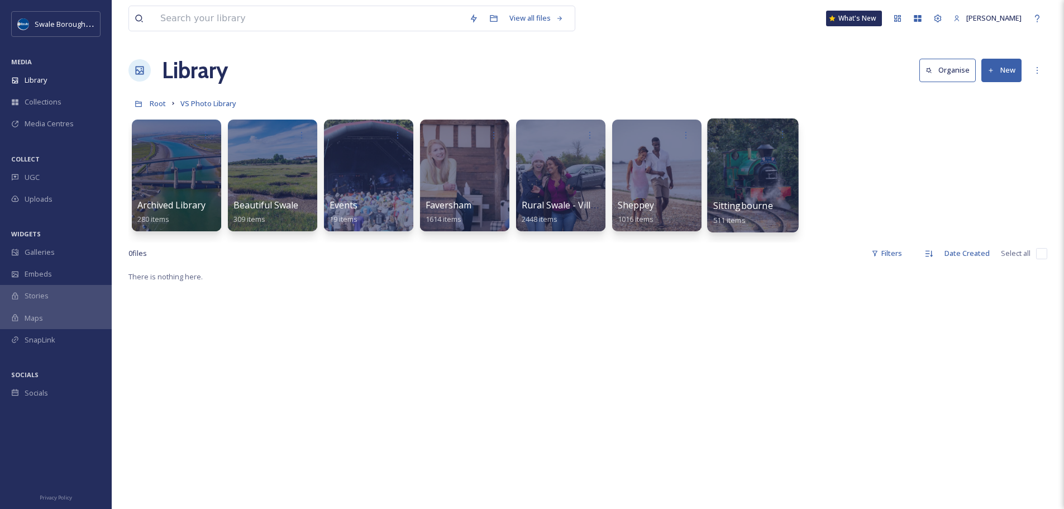
click at [763, 176] on div at bounding box center [752, 175] width 91 height 114
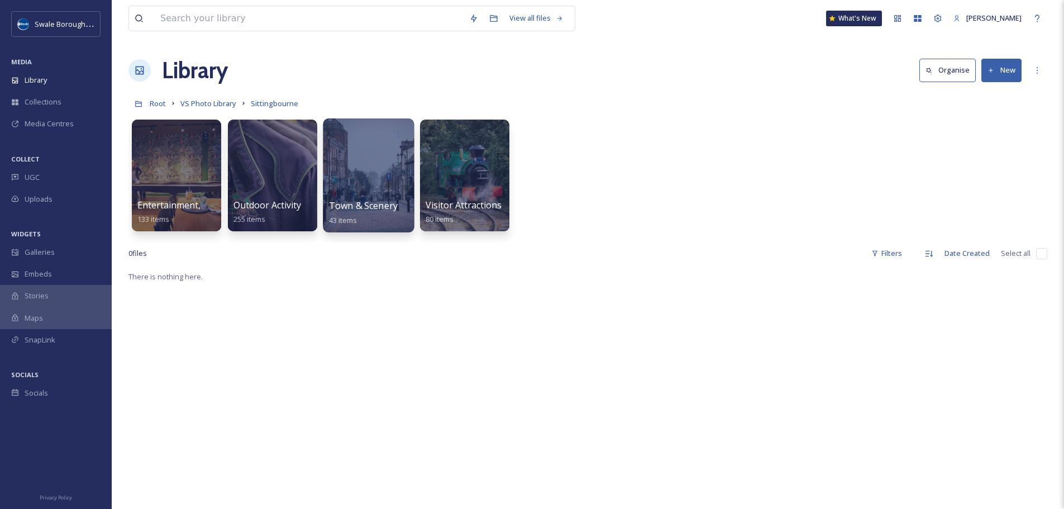
click at [367, 179] on div at bounding box center [368, 175] width 91 height 114
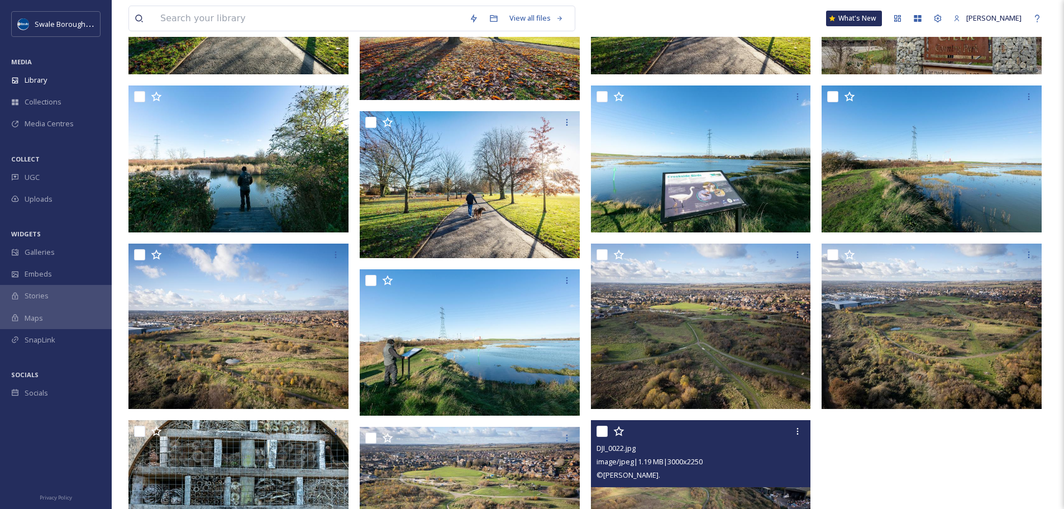
scroll to position [1328, 0]
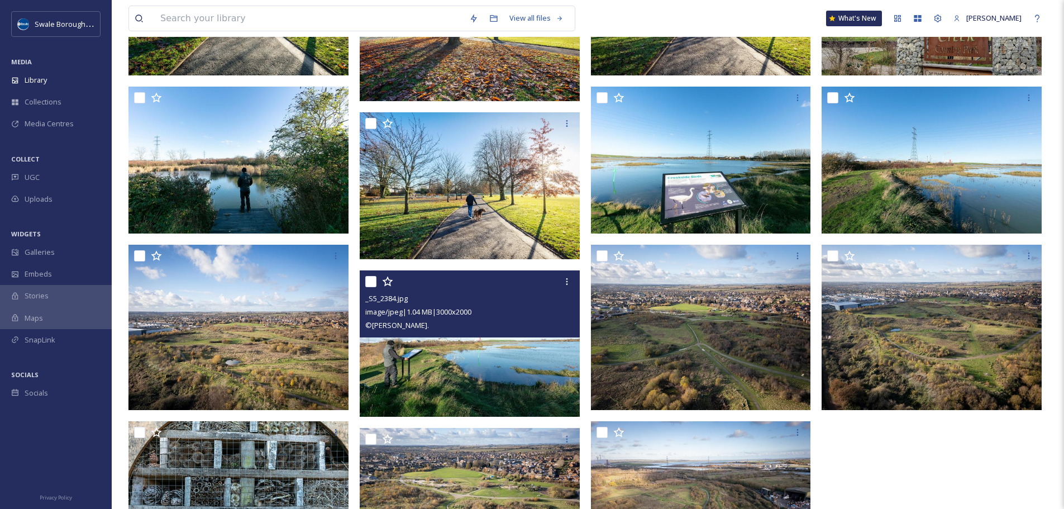
click at [439, 380] on img at bounding box center [470, 343] width 220 height 147
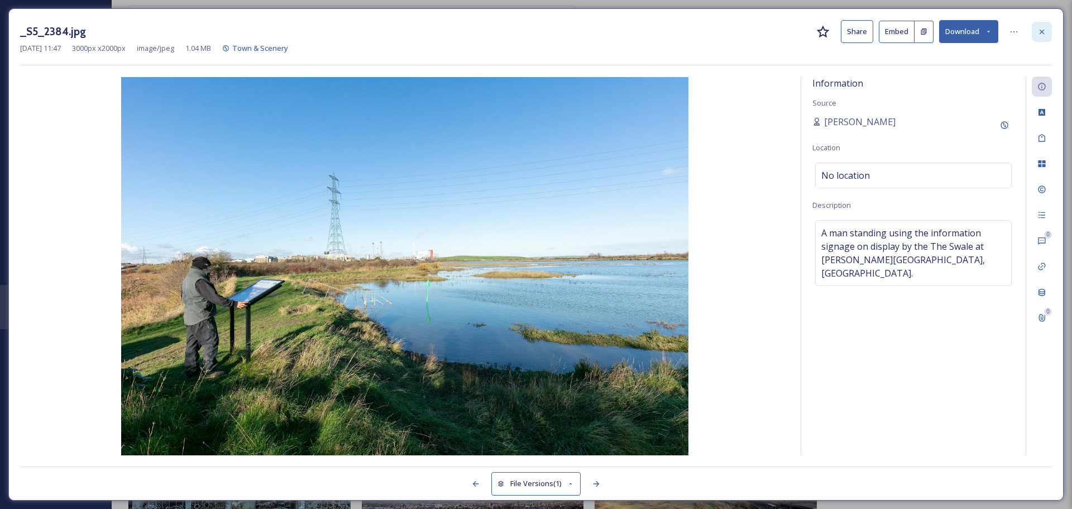
click at [1046, 34] on div at bounding box center [1042, 32] width 20 height 20
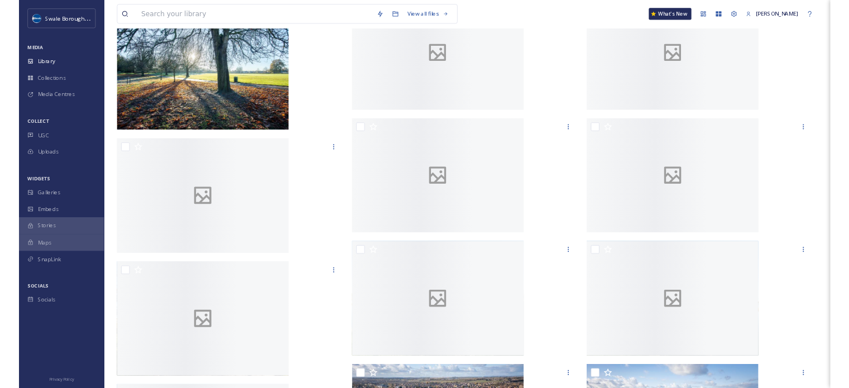
scroll to position [2149, 0]
